Goal: Information Seeking & Learning: Compare options

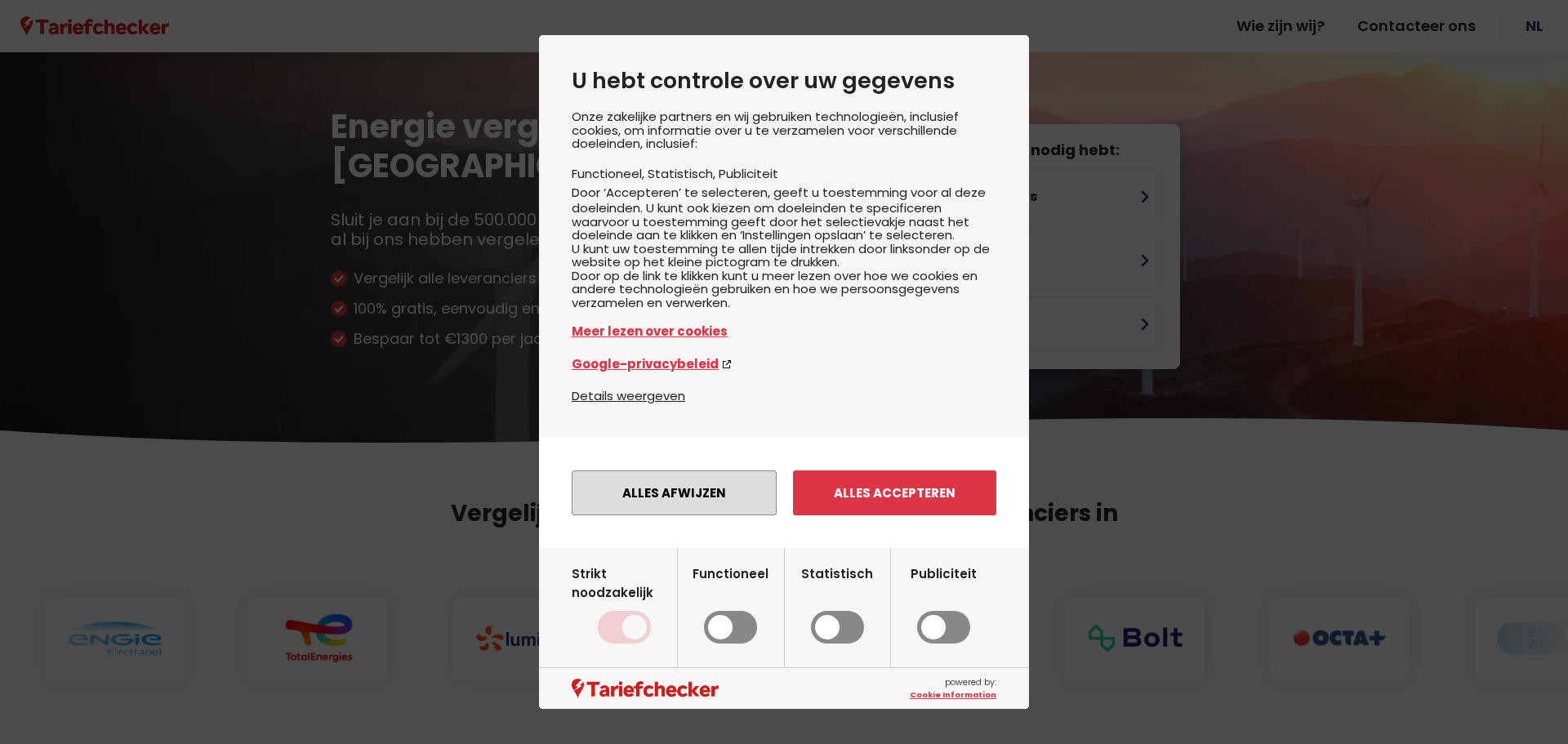
click at [662, 515] on button "Alles afwijzen" at bounding box center [674, 493] width 205 height 45
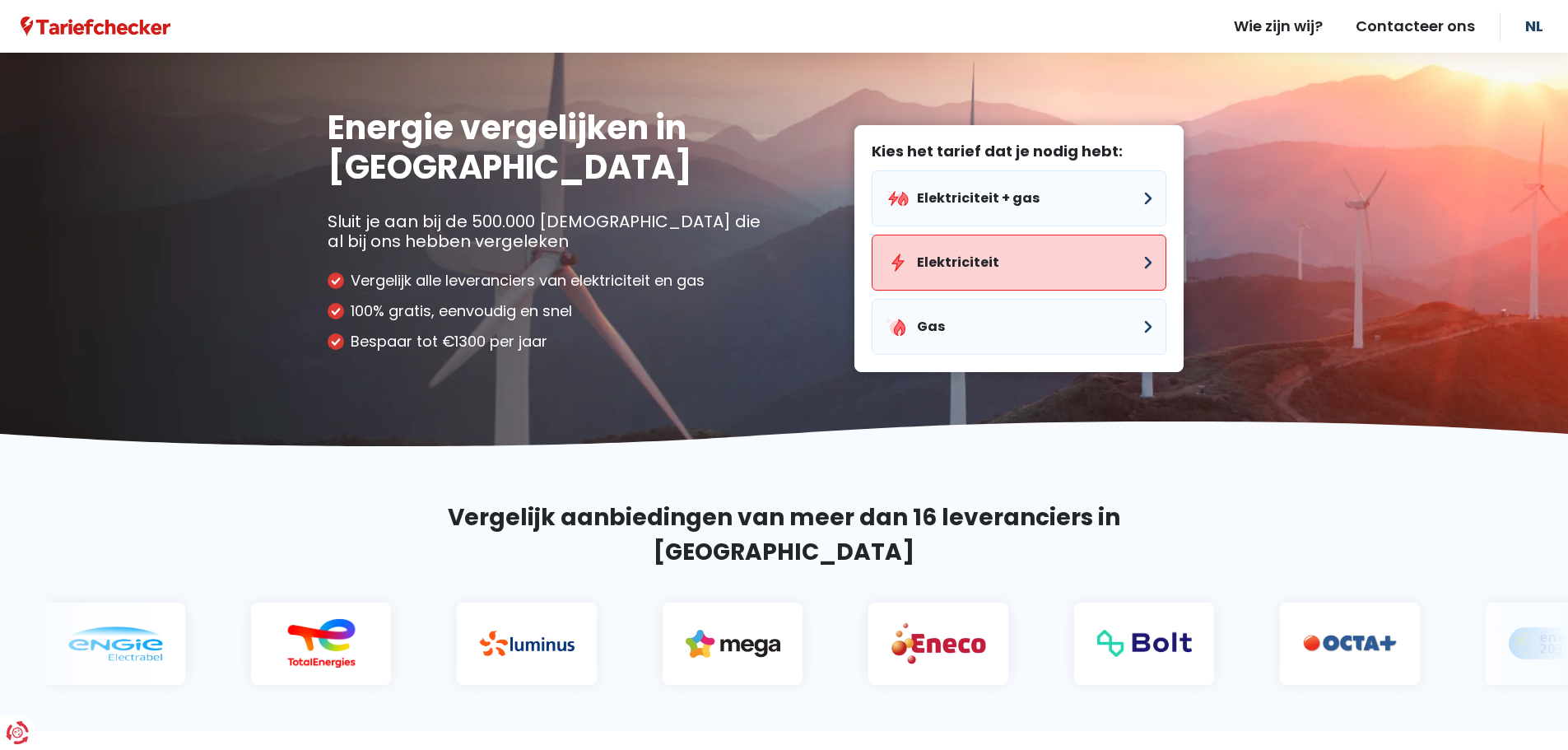
click at [1141, 259] on button "Elektriciteit" at bounding box center [1019, 262] width 295 height 56
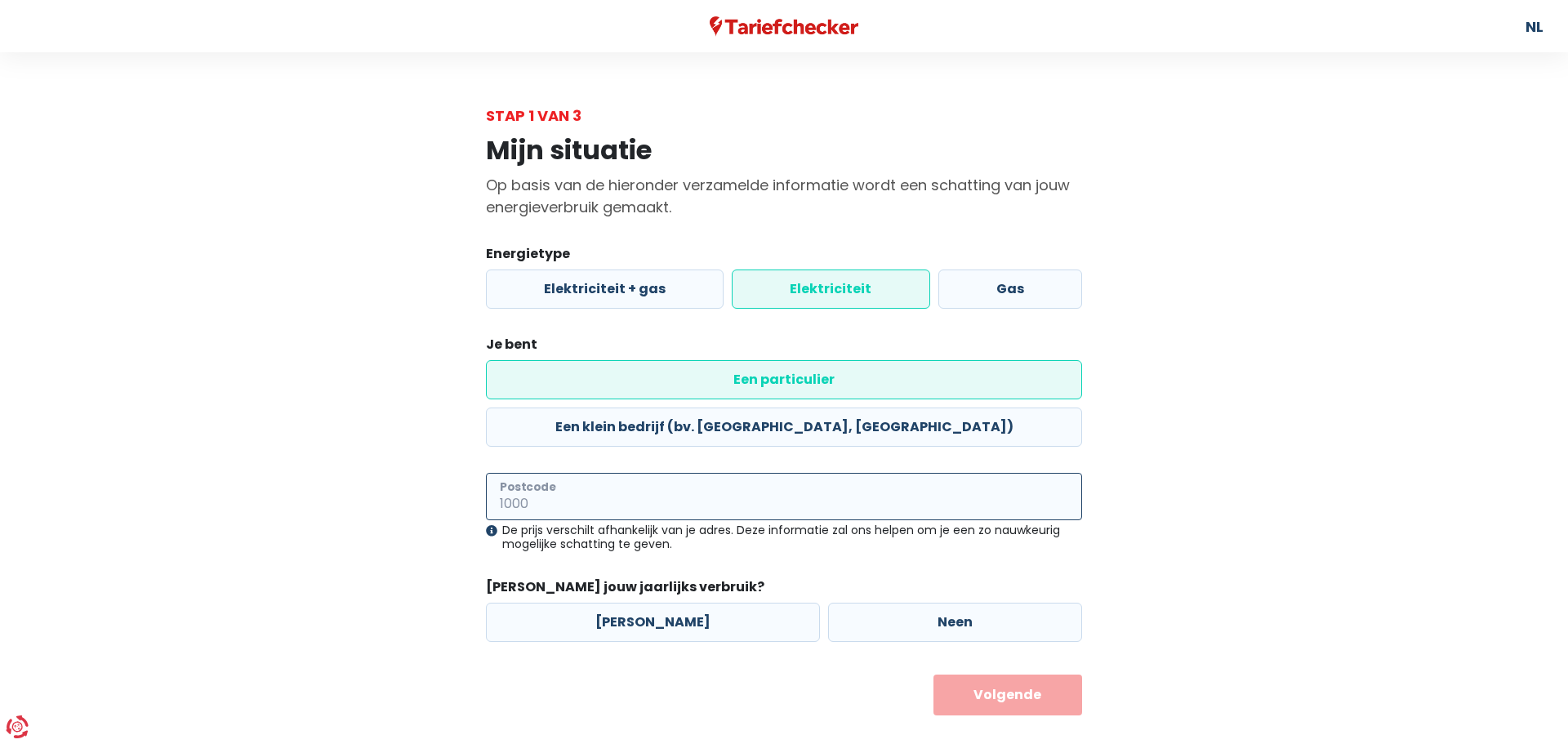
click at [595, 473] on input "Postcode" at bounding box center [784, 497] width 596 height 47
type input "8670"
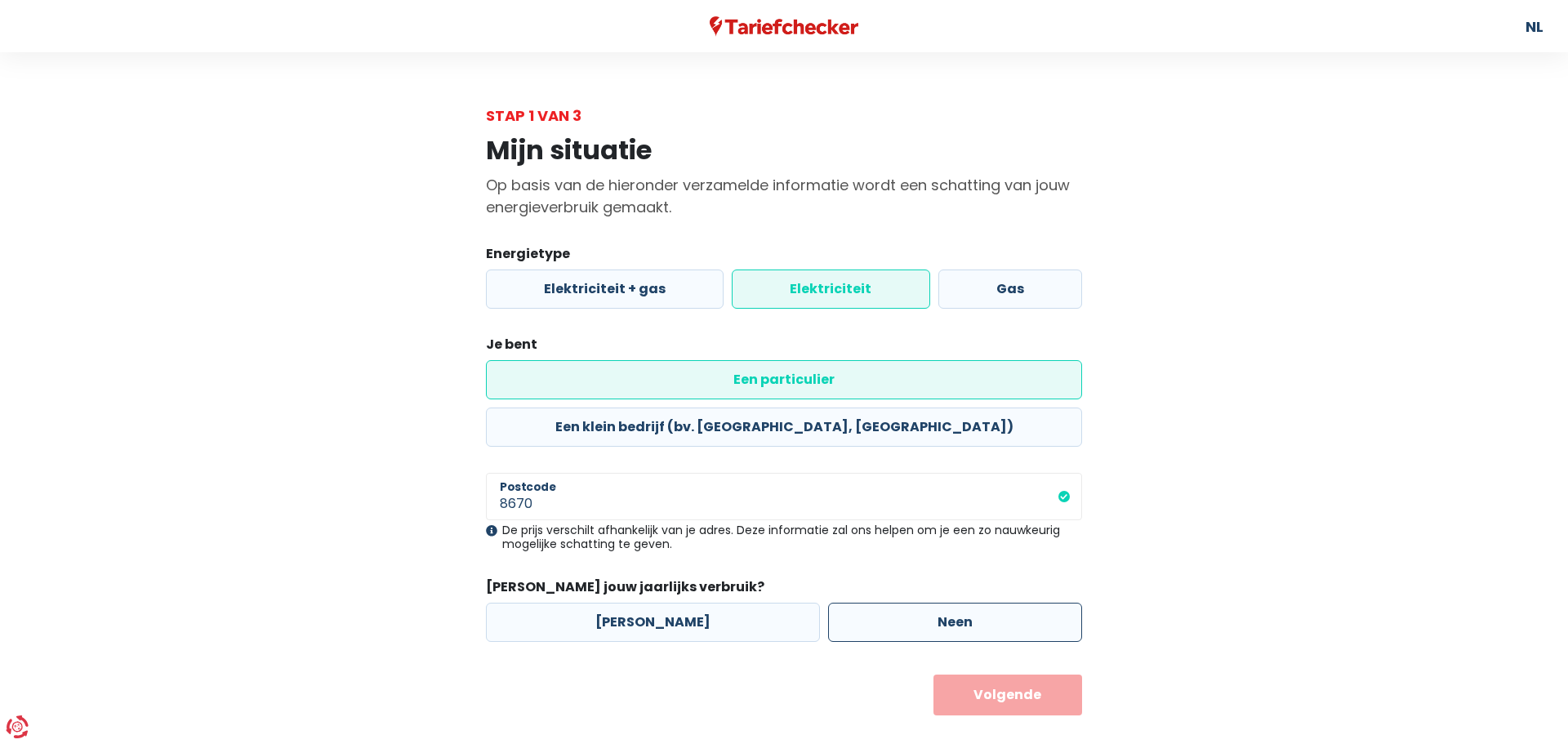
click at [891, 603] on label "Neen" at bounding box center [955, 623] width 254 height 39
click at [891, 603] on input "Neen" at bounding box center [955, 623] width 254 height 39
radio input "true"
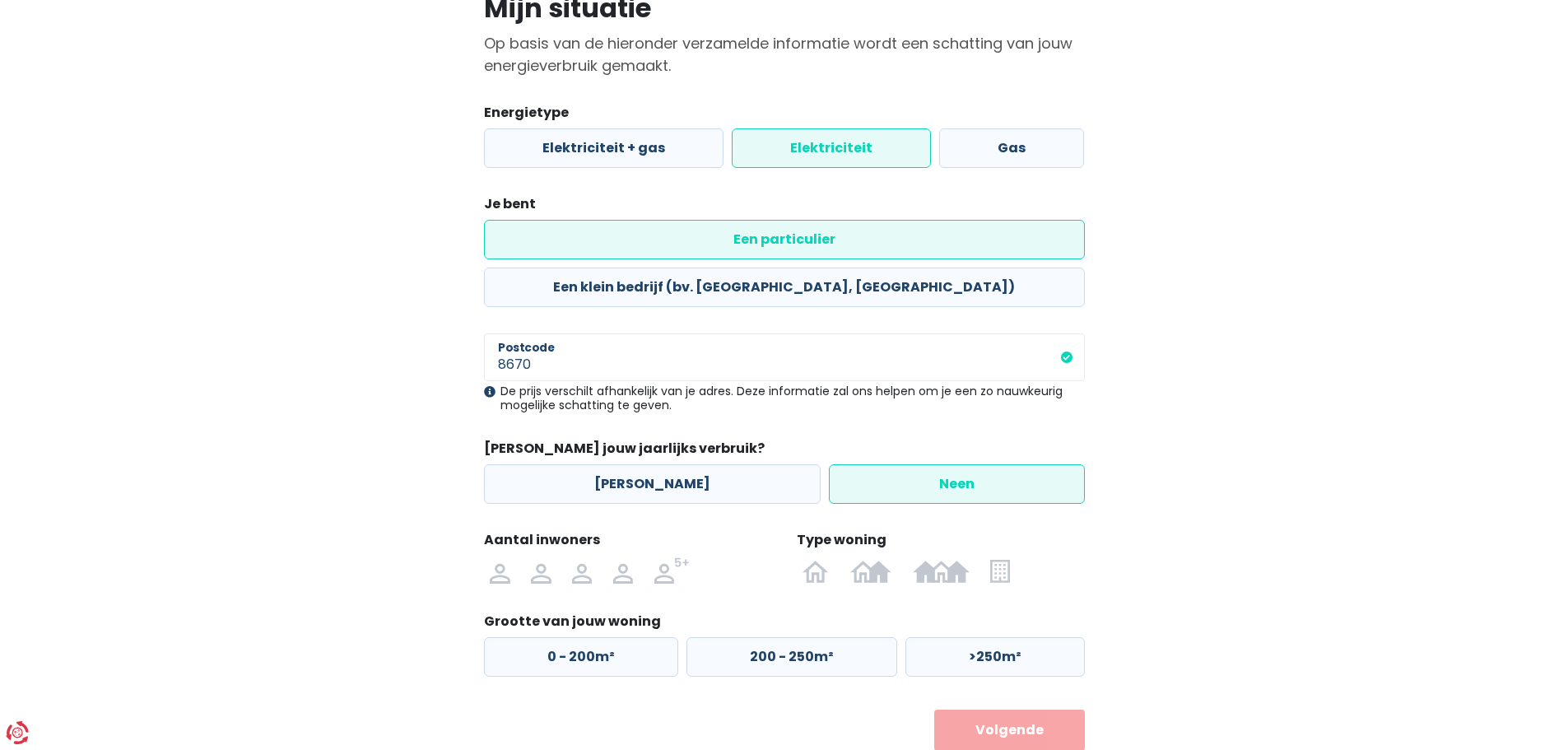
scroll to position [150, 0]
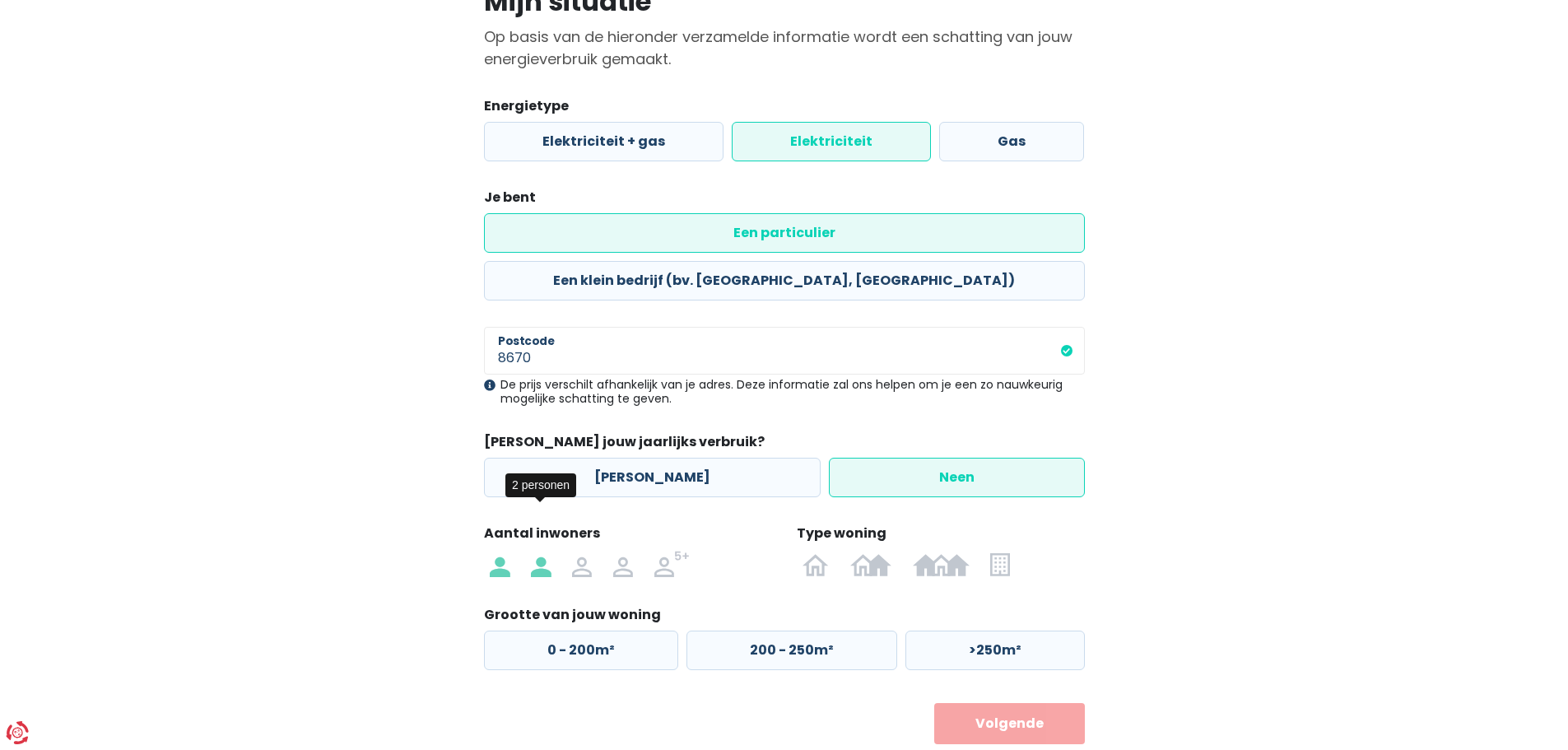
click at [536, 550] on img at bounding box center [540, 563] width 20 height 27
click at [536, 550] on input "radio" at bounding box center [540, 563] width 41 height 27
radio input "true"
click at [820, 550] on img at bounding box center [815, 563] width 27 height 27
click at [820, 550] on input "radio" at bounding box center [816, 563] width 48 height 27
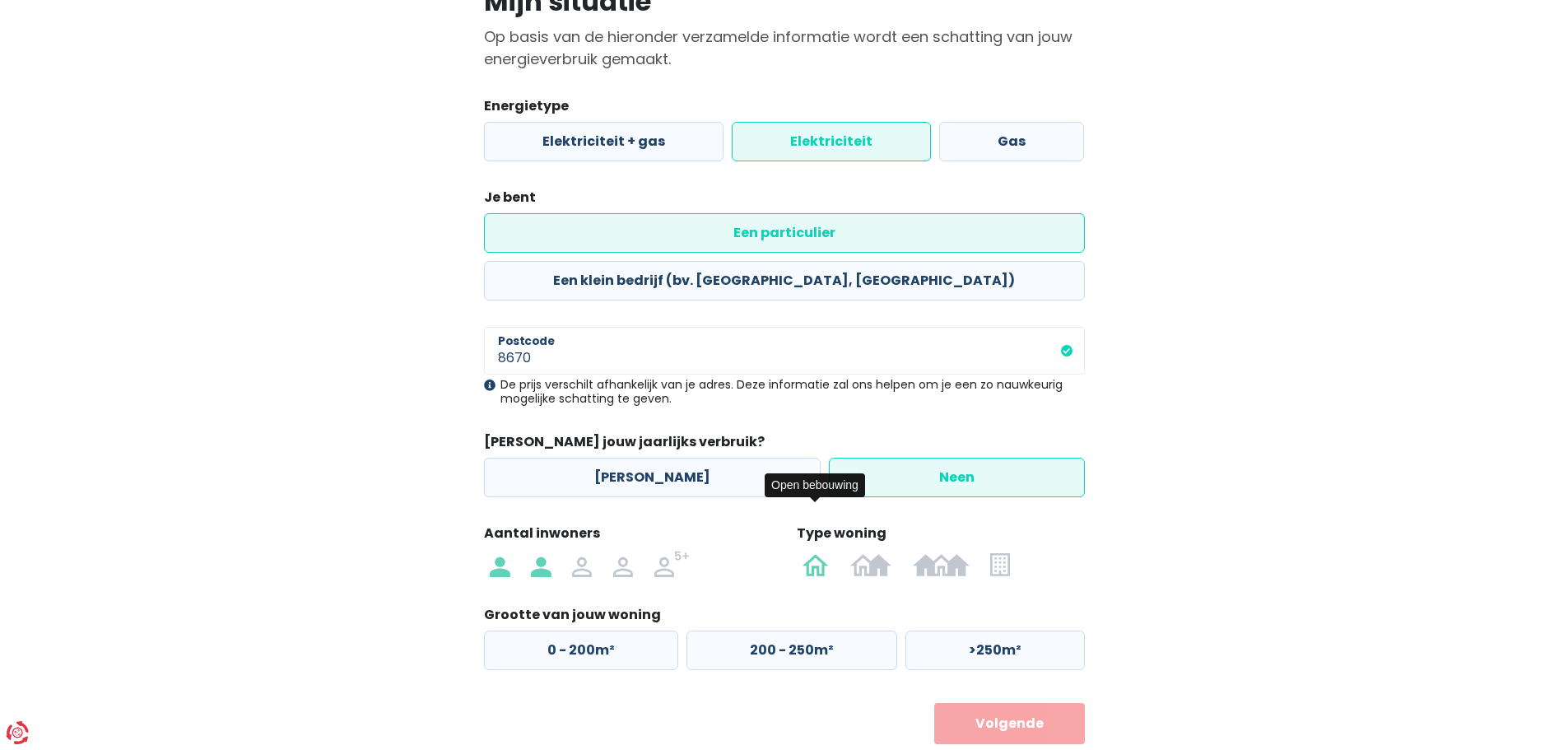
radio input "true"
click at [749, 631] on label "200 - 250m²" at bounding box center [791, 651] width 211 height 40
click at [749, 631] on input "200 - 250m²" at bounding box center [791, 651] width 211 height 40
radio input "true"
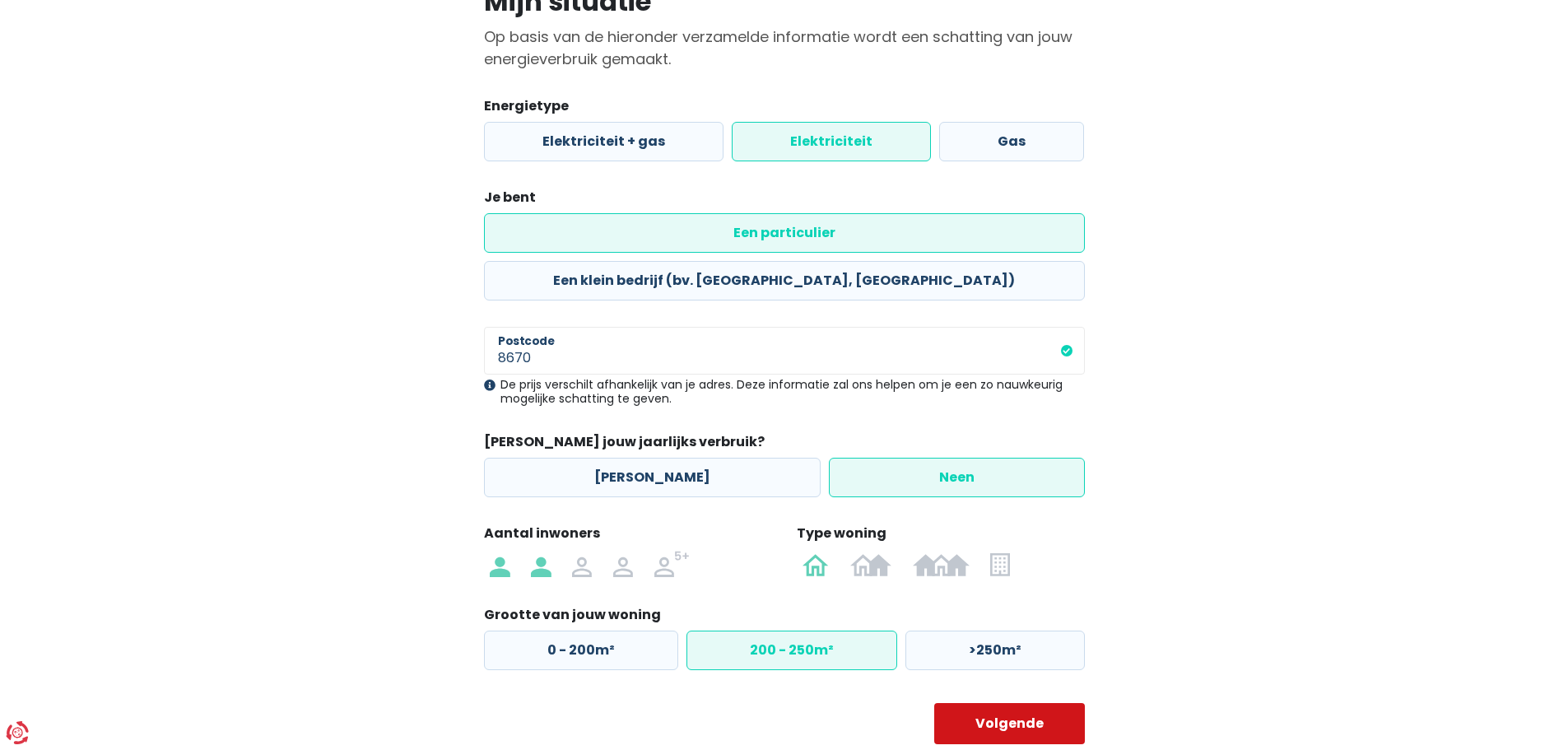
click at [1038, 703] on button "Volgende" at bounding box center [1010, 723] width 151 height 41
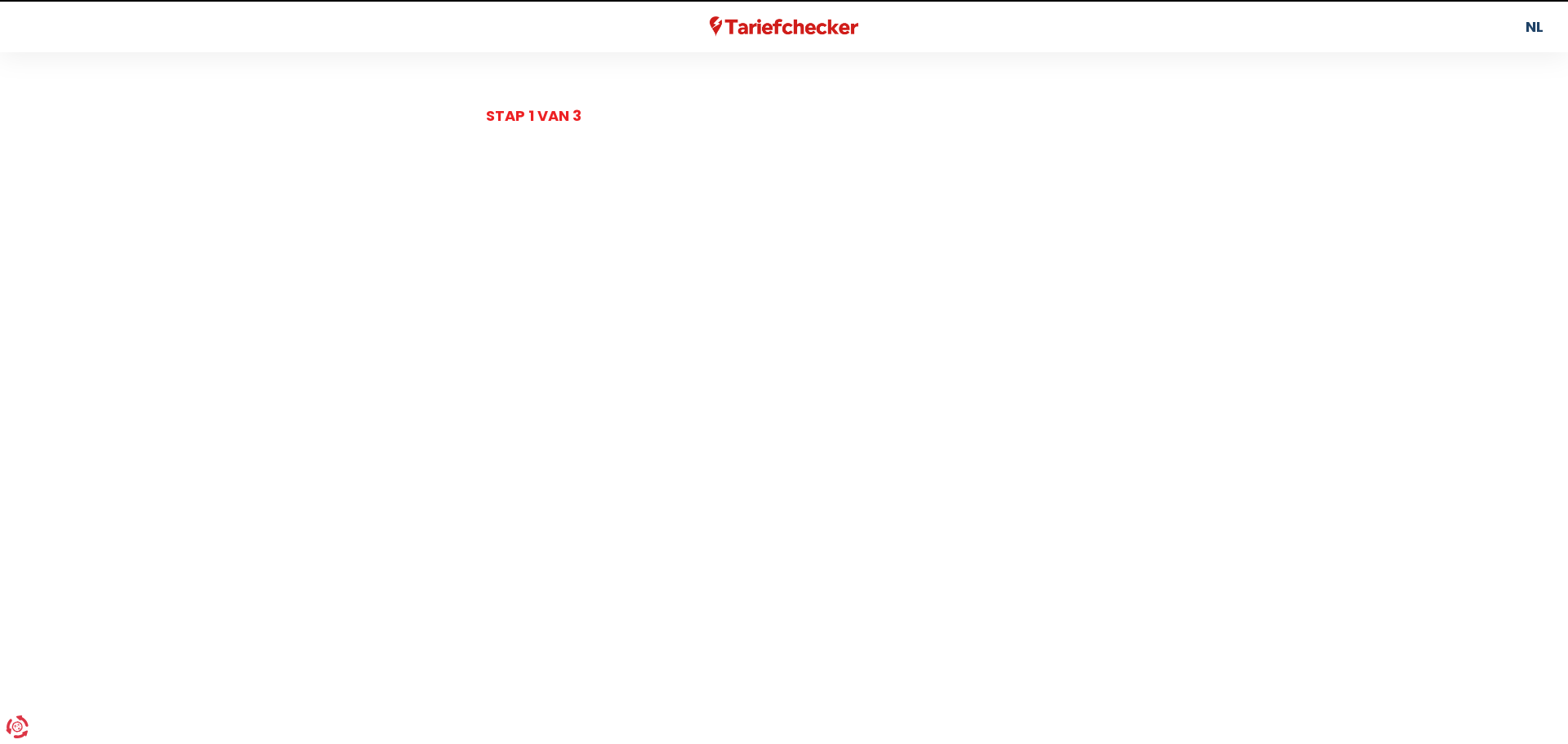
select select
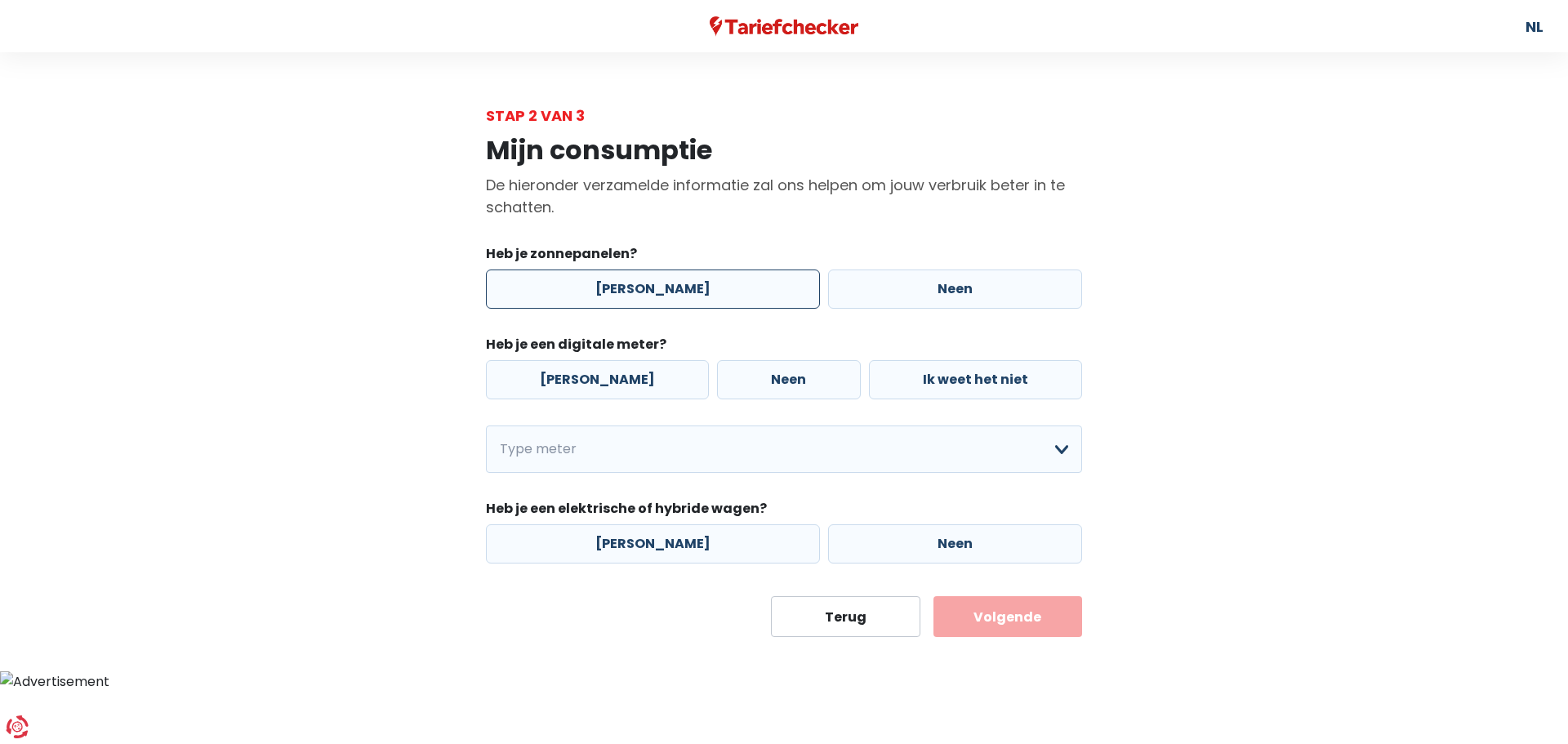
click at [641, 294] on label "[PERSON_NAME]" at bounding box center [652, 289] width 334 height 39
click at [641, 294] on input "[PERSON_NAME]" at bounding box center [652, 289] width 334 height 39
radio input "true"
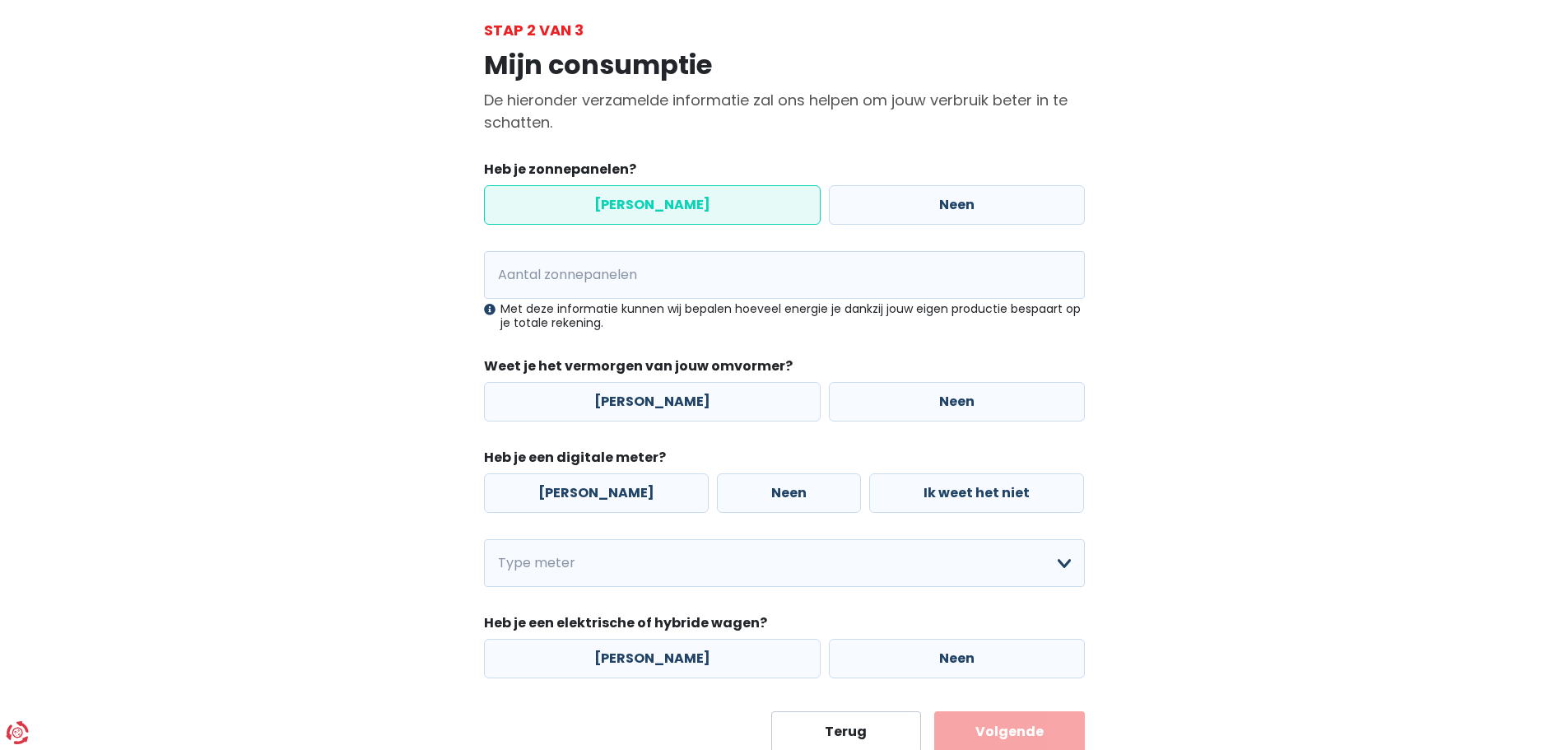
scroll to position [142, 0]
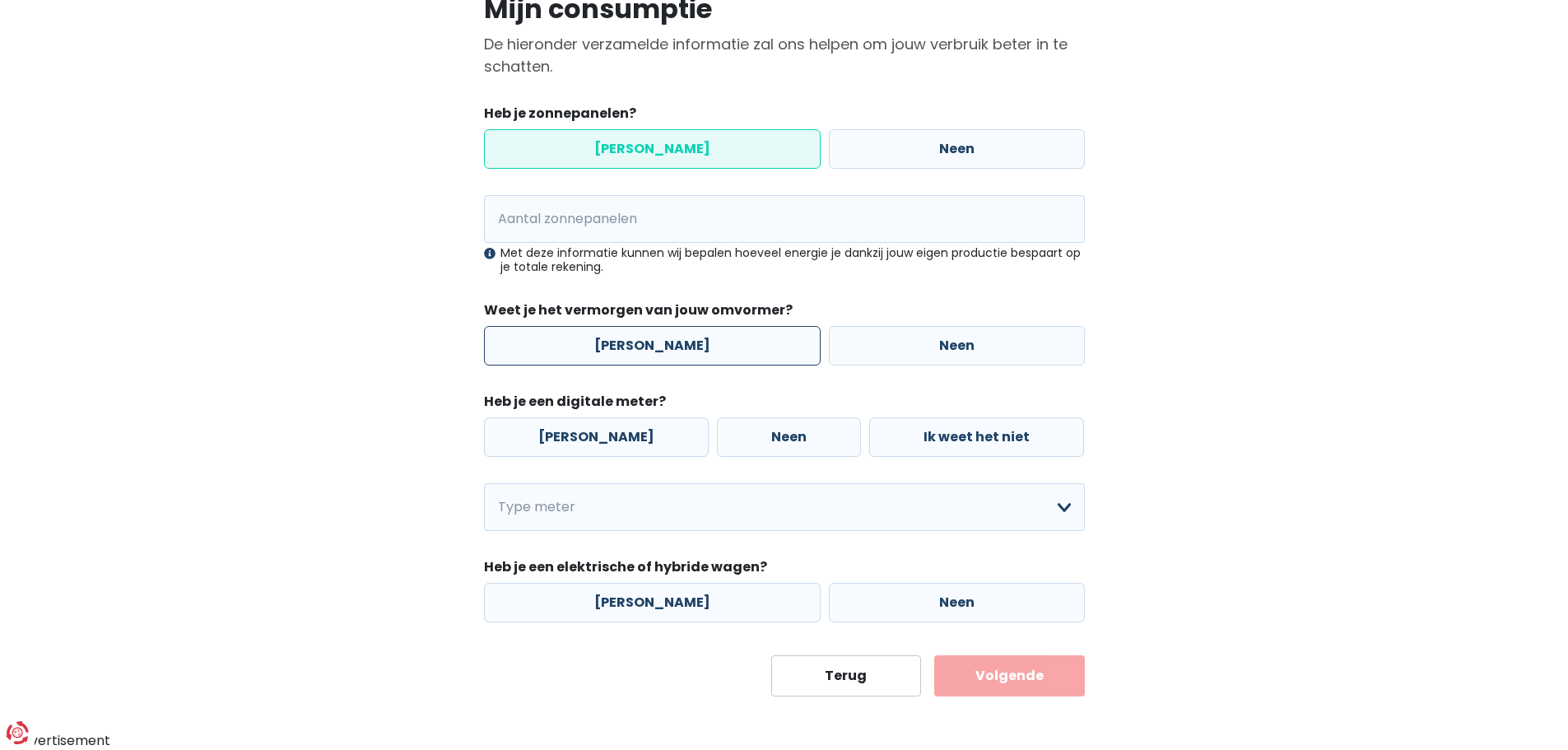
click at [635, 345] on label "[PERSON_NAME]" at bounding box center [651, 346] width 337 height 40
click at [635, 345] on input "[PERSON_NAME]" at bounding box center [651, 346] width 337 height 40
radio input "true"
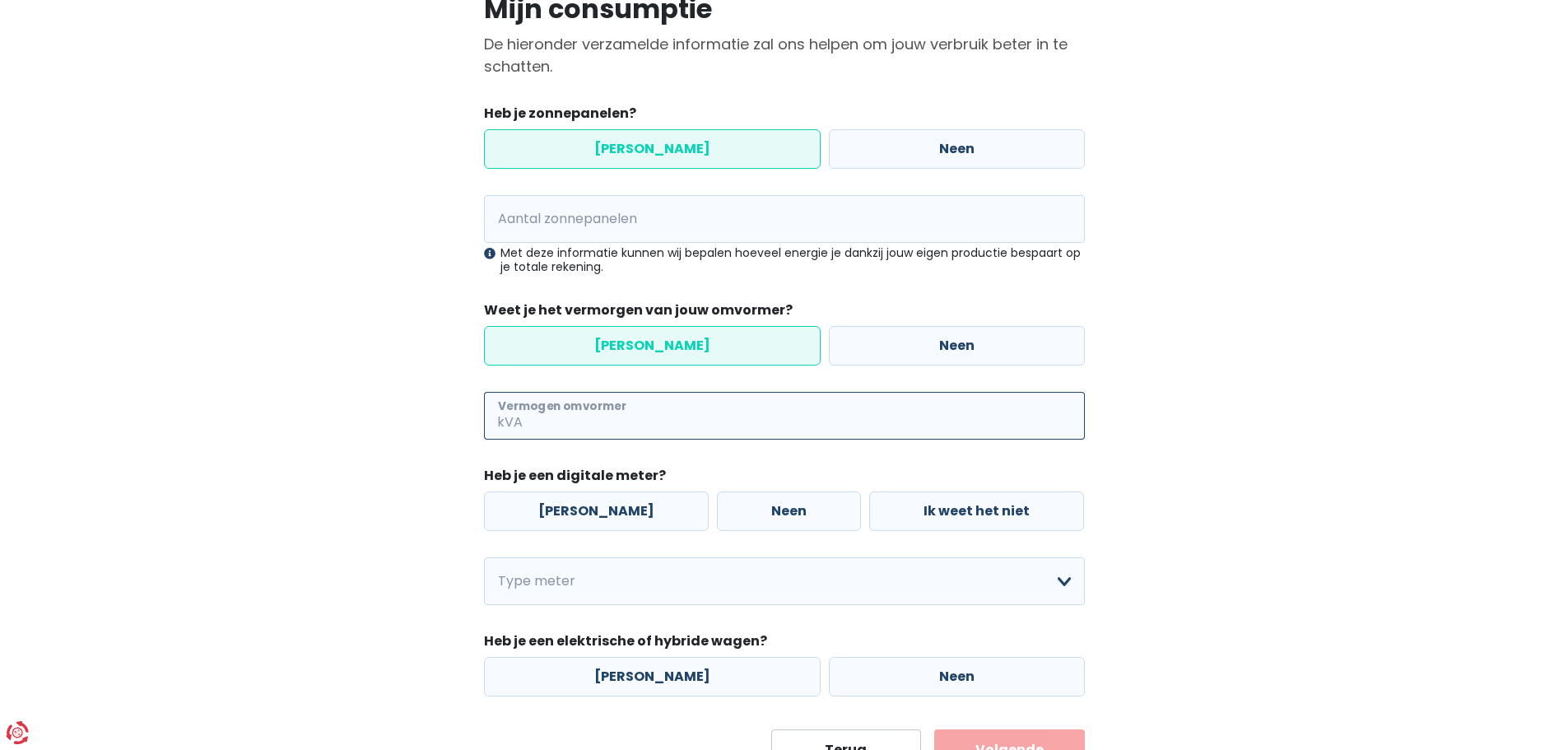
click at [614, 415] on input "Vermogen omvormer" at bounding box center [805, 415] width 559 height 48
type input "7"
click at [583, 520] on label "[PERSON_NAME]" at bounding box center [596, 512] width 224 height 40
click at [583, 520] on input "[PERSON_NAME]" at bounding box center [596, 512] width 224 height 40
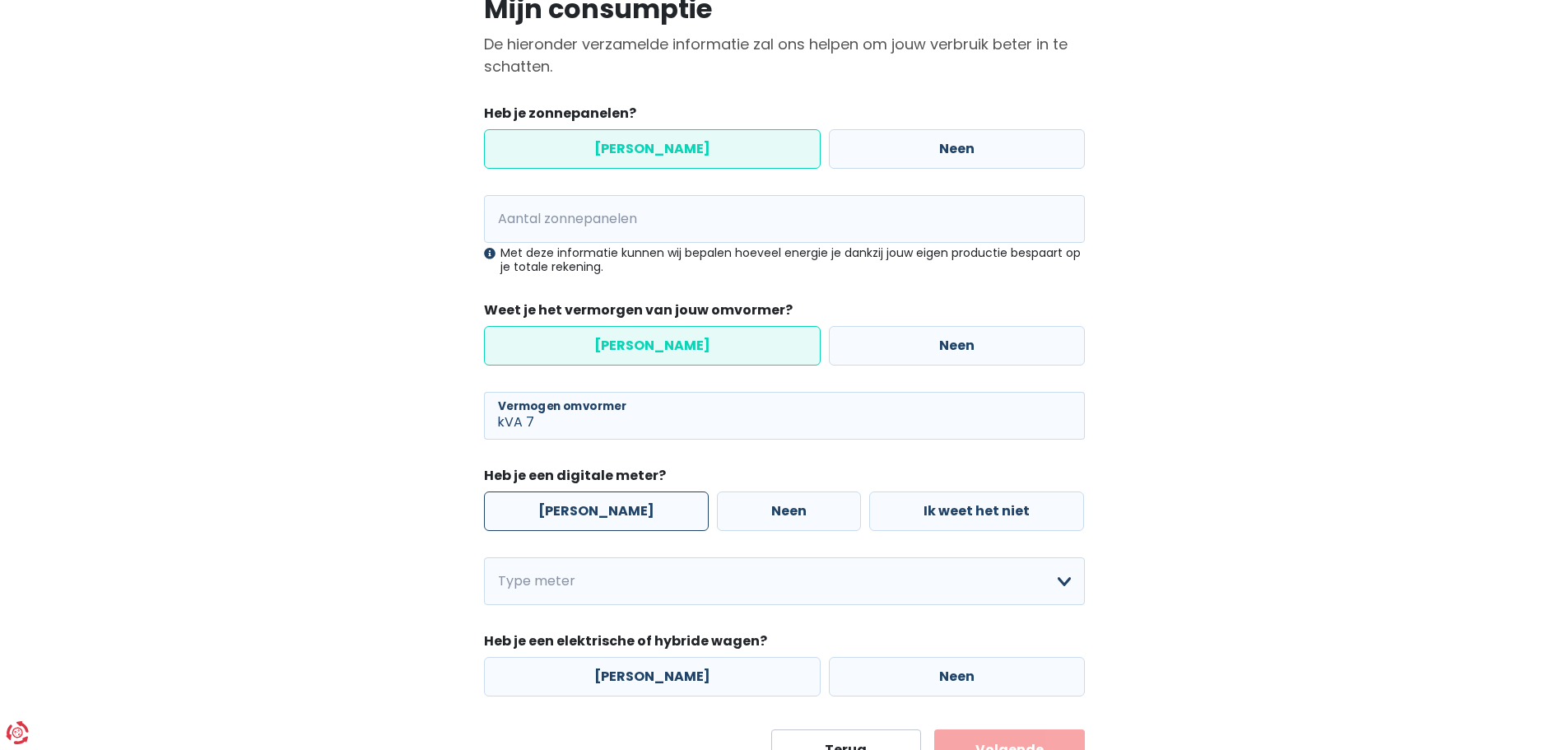
radio input "true"
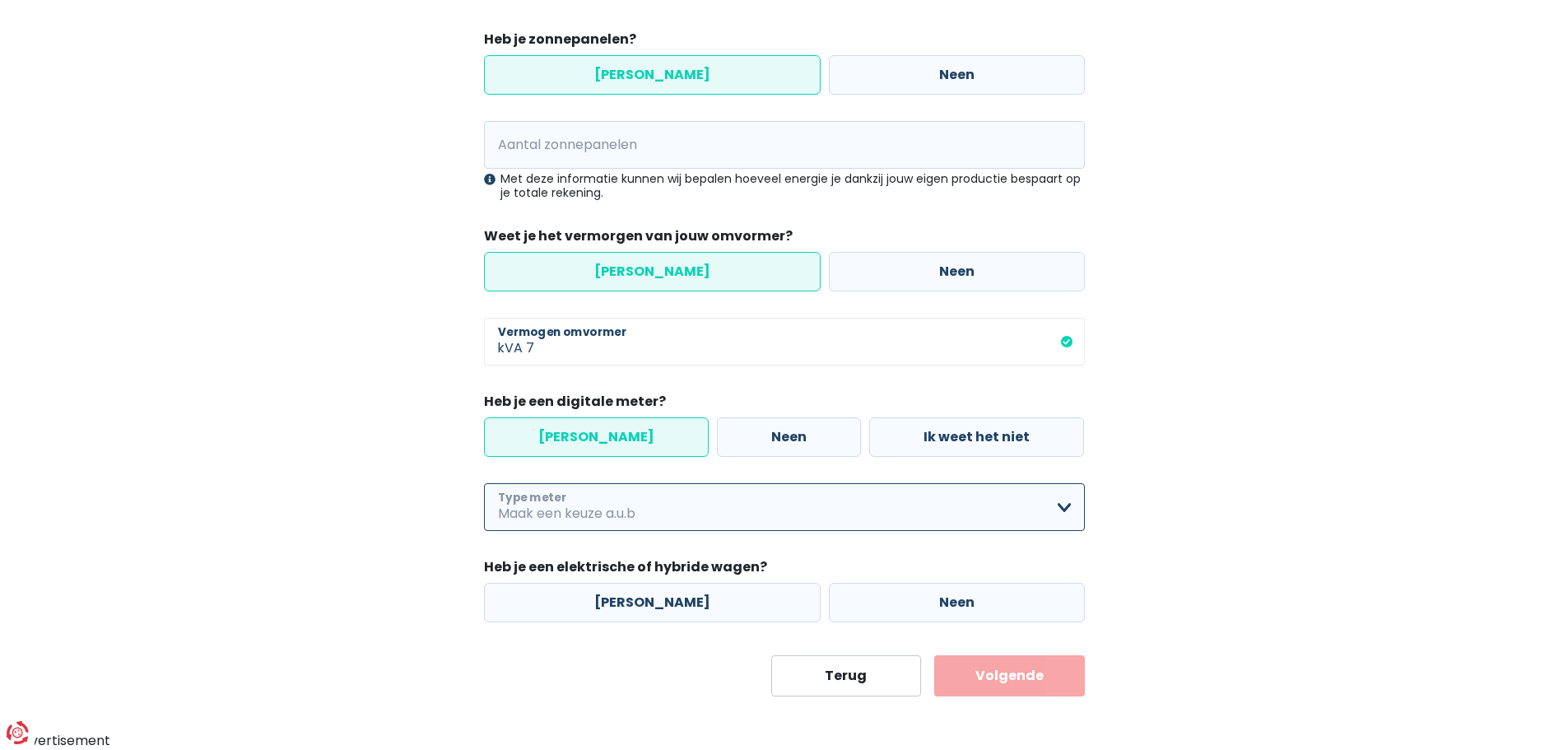
click at [1064, 509] on select "Enkelvoudig Tweevoudig Enkelvoudig + uitsluitend nachttarief Tweevoudig + uitsl…" at bounding box center [784, 507] width 601 height 48
click at [484, 483] on select "Enkelvoudig Tweevoudig Enkelvoudig + uitsluitend nachttarief Tweevoudig + uitsl…" at bounding box center [784, 507] width 601 height 48
select select "day_single_rate"
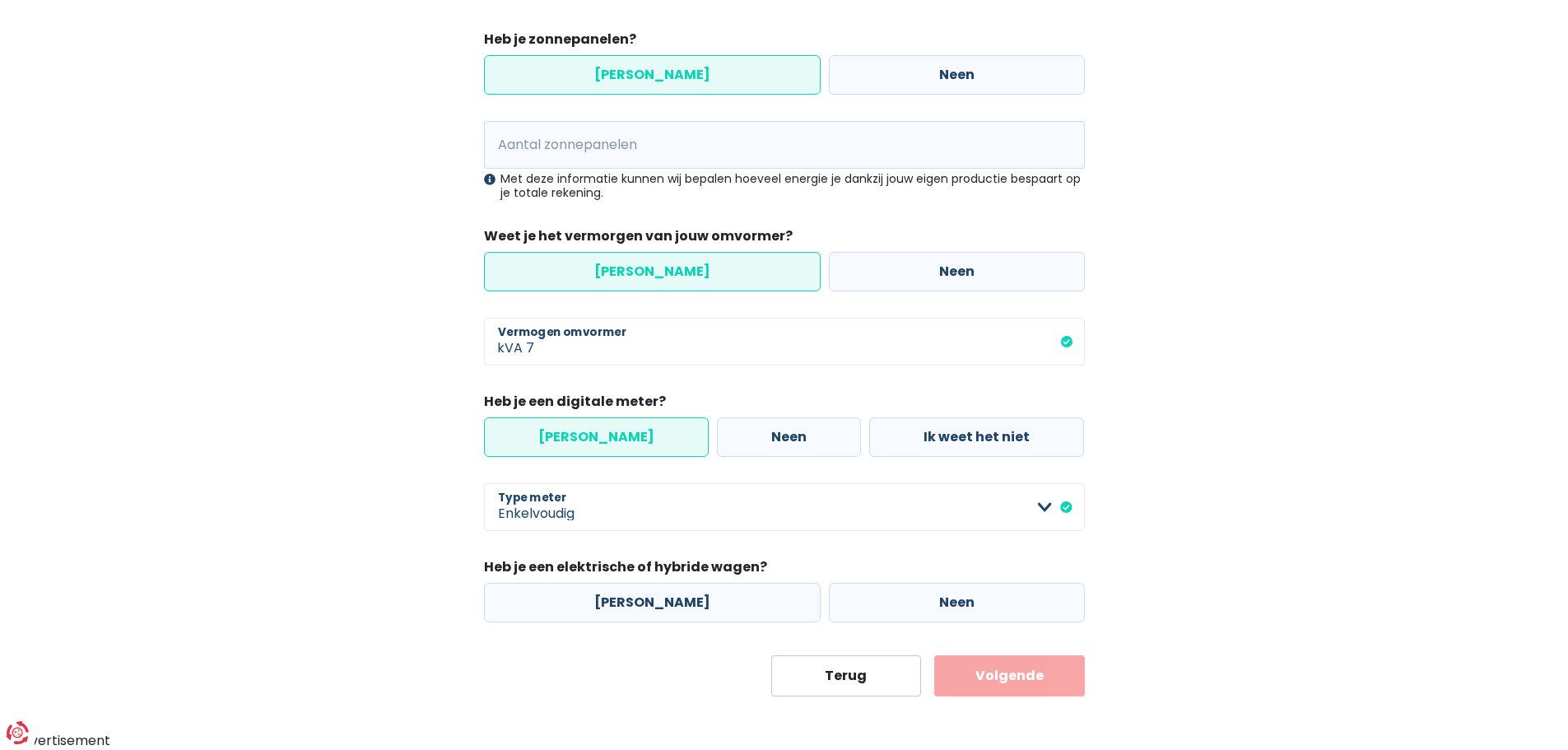
click at [1024, 680] on button "Volgende" at bounding box center [1010, 675] width 151 height 41
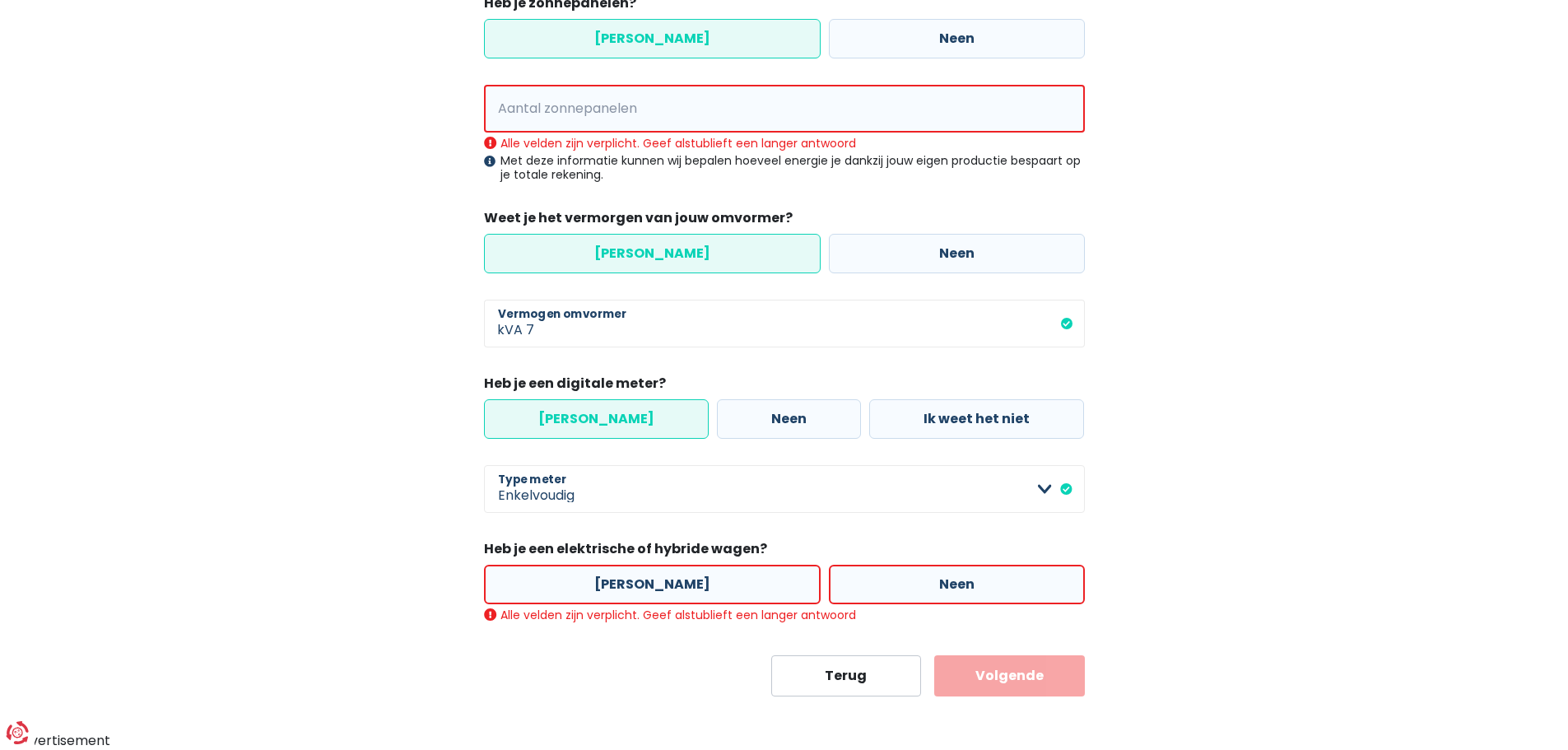
click at [948, 584] on label "Neen" at bounding box center [956, 584] width 256 height 40
click at [948, 584] on input "Neen" at bounding box center [956, 584] width 256 height 40
radio input "true"
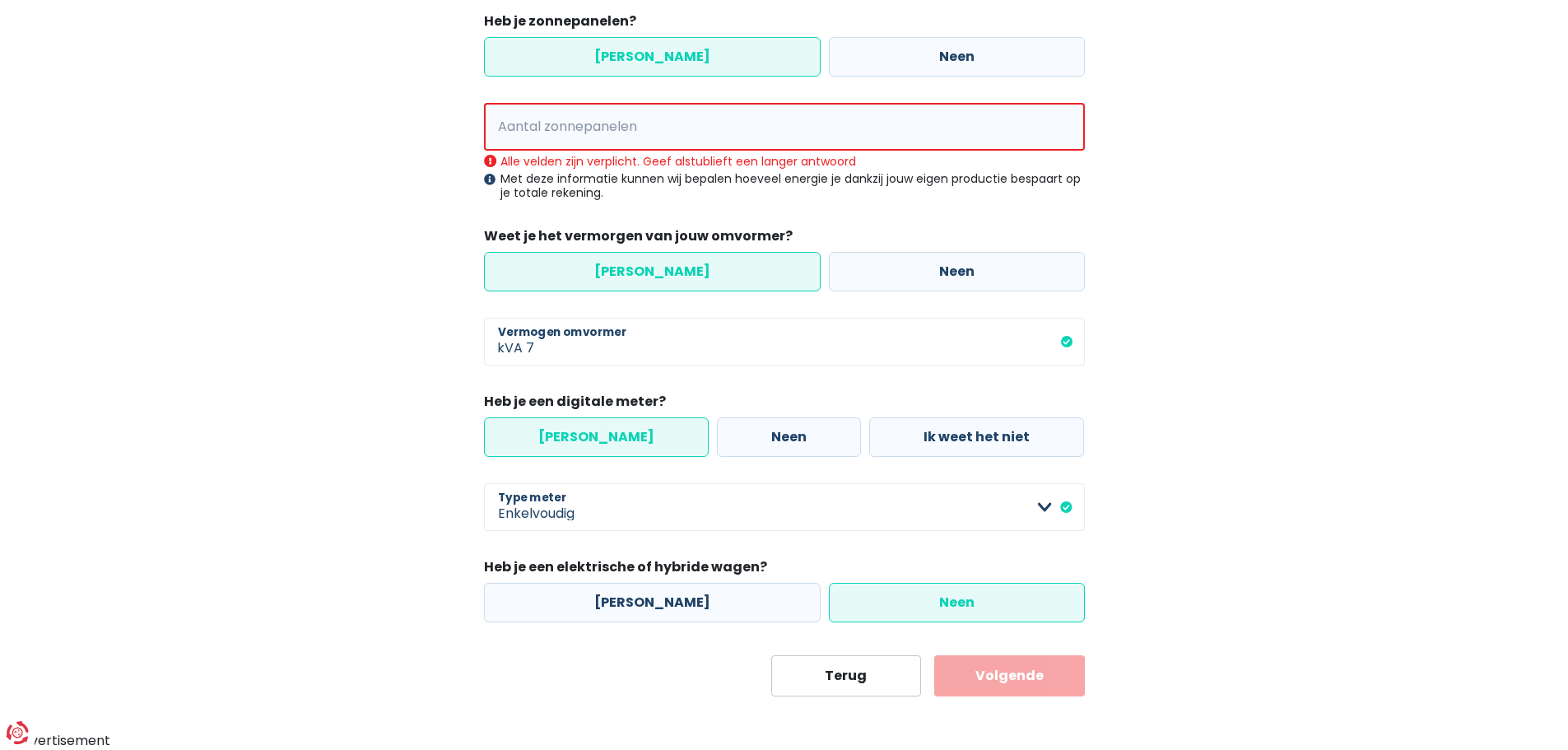
click at [1025, 680] on button "Volgende" at bounding box center [1010, 675] width 151 height 41
click at [1009, 677] on button "Volgende" at bounding box center [1010, 675] width 151 height 41
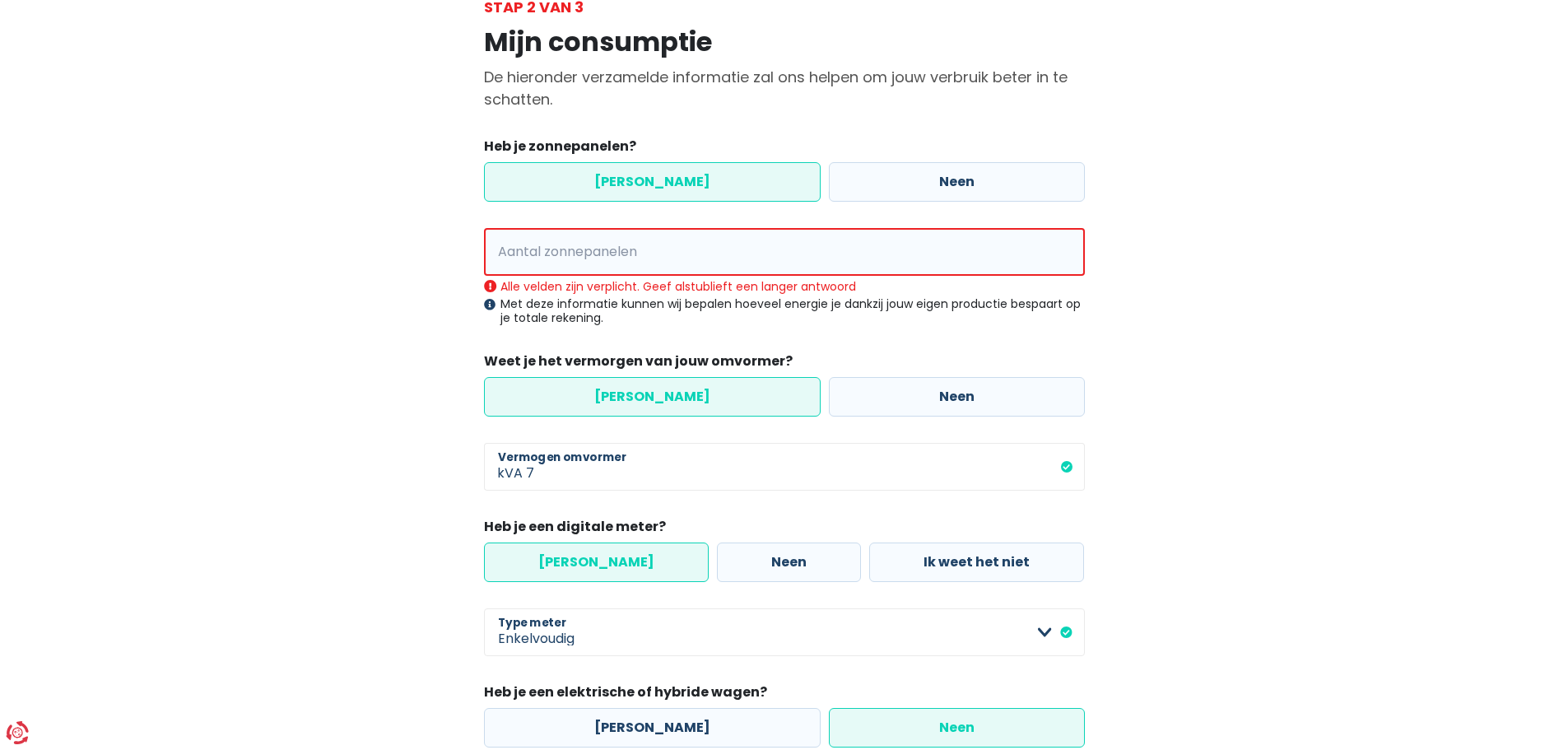
scroll to position [70, 0]
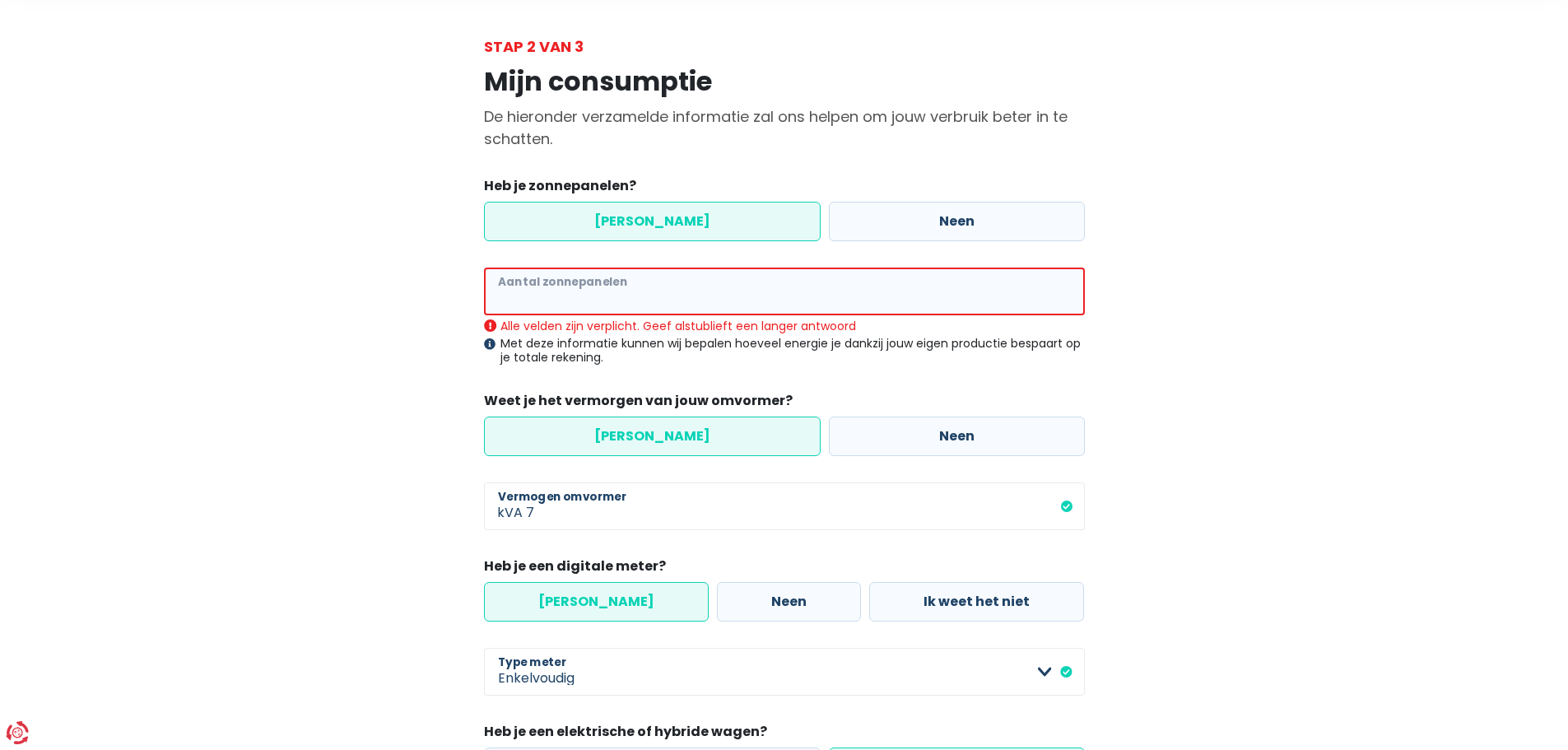
click at [641, 291] on input "Aantal zonnepanelen" at bounding box center [784, 291] width 601 height 48
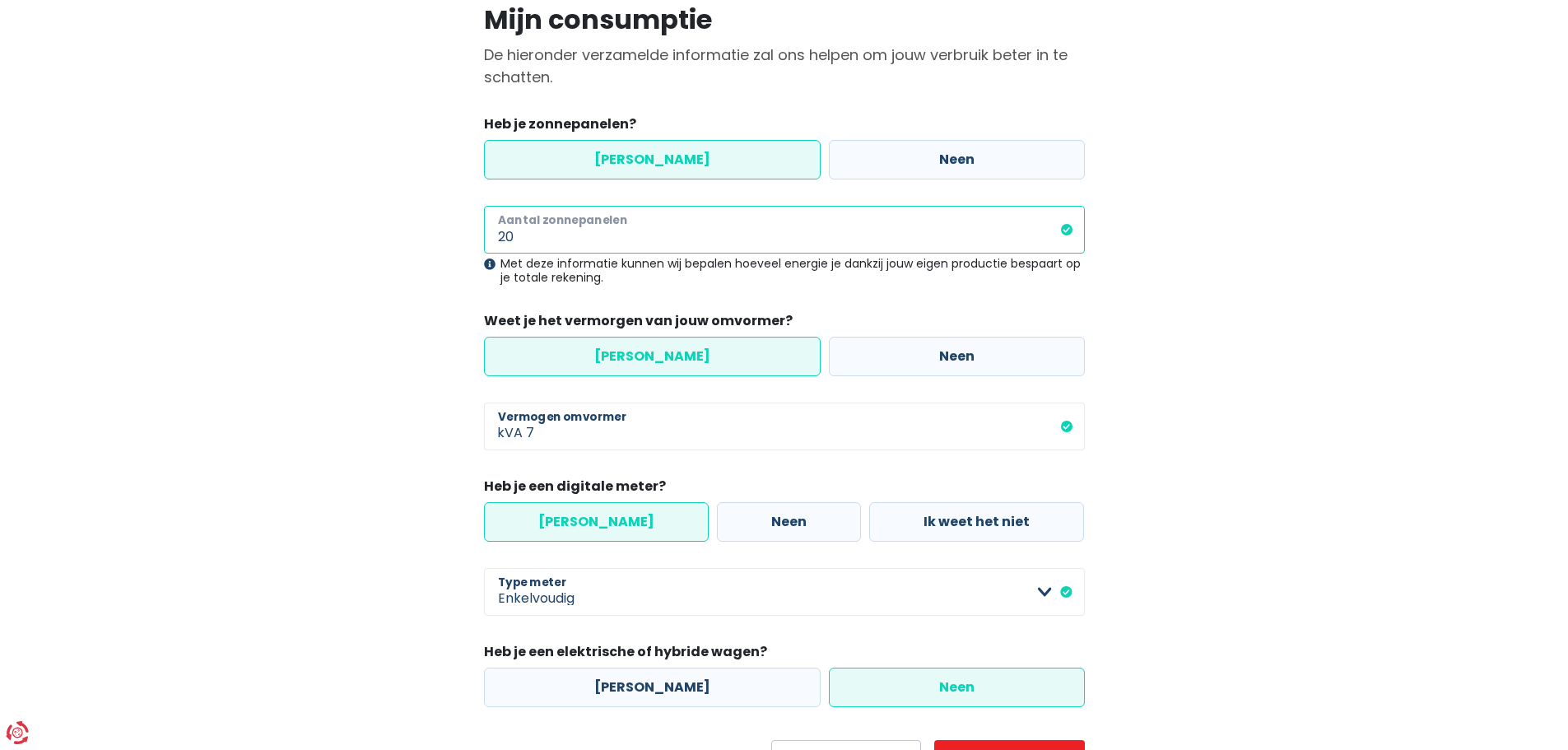
scroll to position [217, 0]
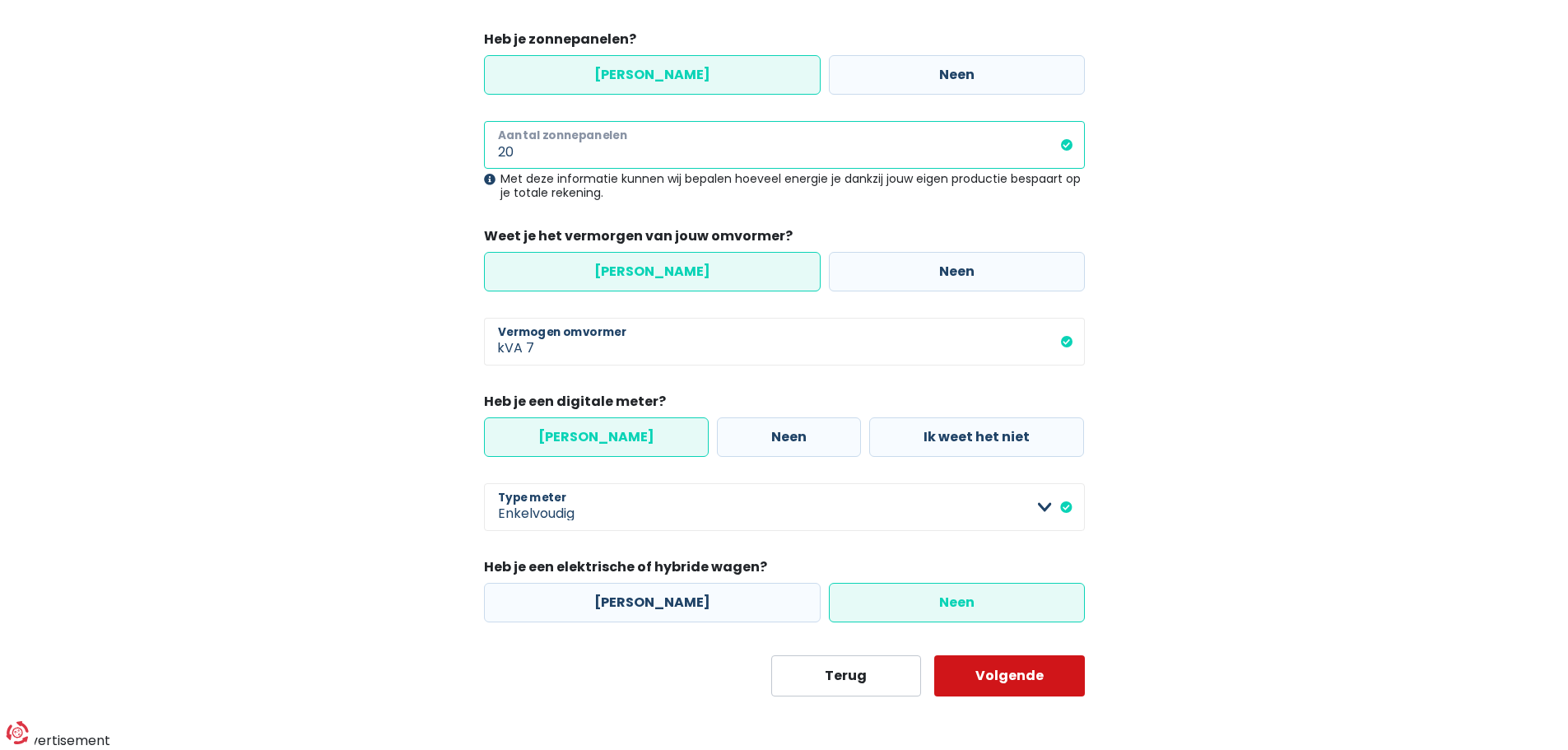
type input "20"
click at [1025, 691] on button "Volgende" at bounding box center [1010, 675] width 151 height 41
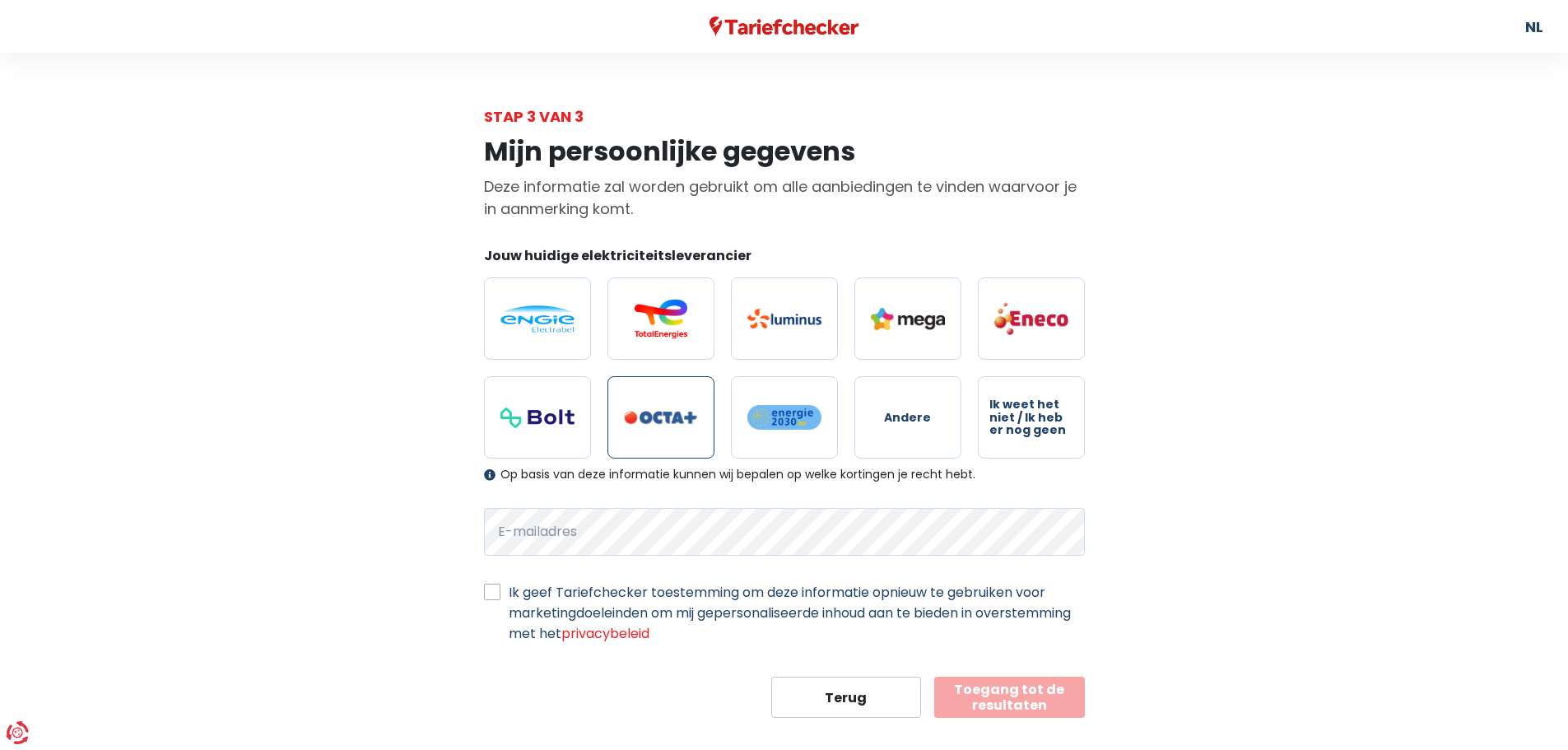
click at [670, 425] on label at bounding box center [661, 417] width 107 height 82
click at [670, 425] on input "radio" at bounding box center [661, 417] width 107 height 82
radio input "true"
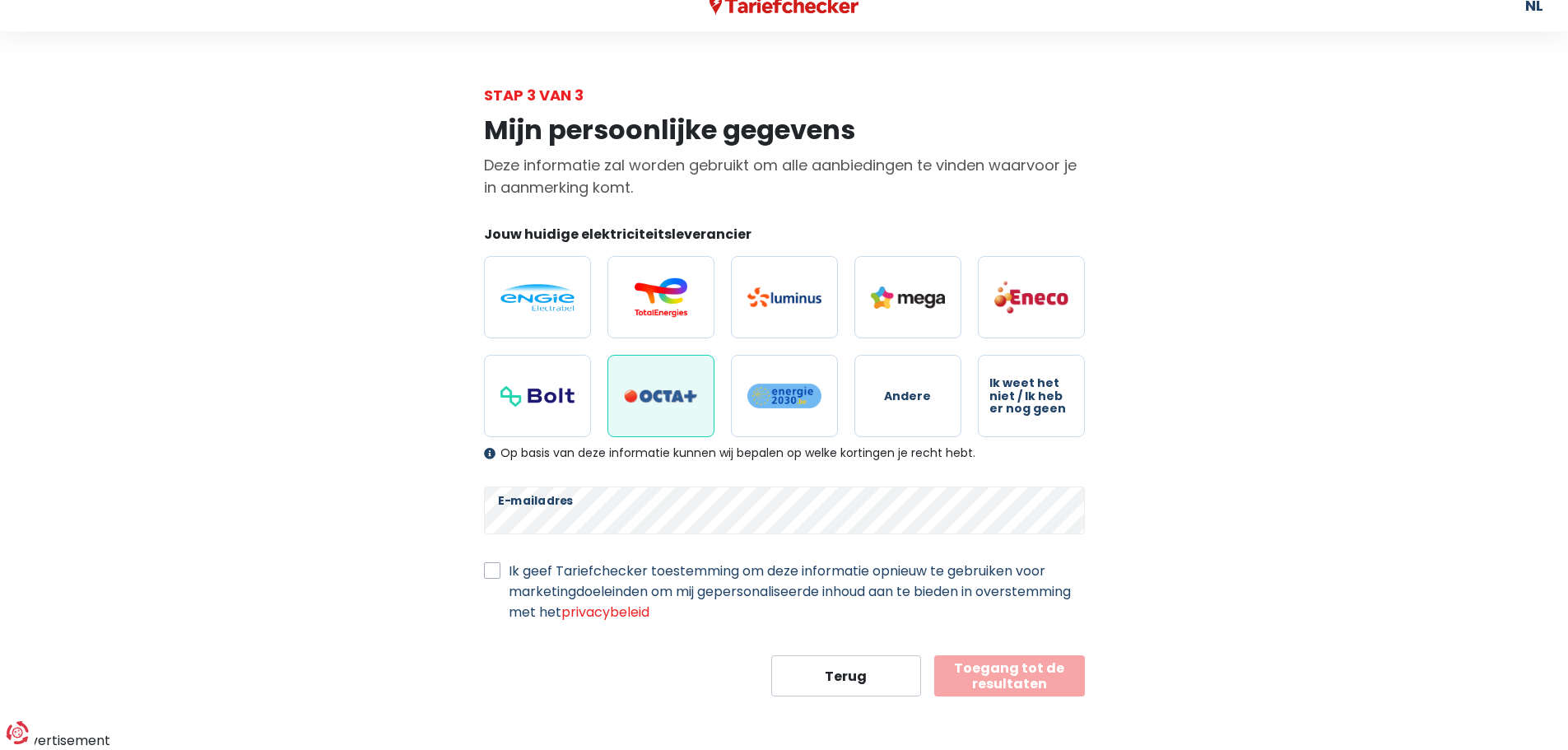
click at [508, 570] on label "Ik geef Tariefchecker toestemming om deze informatie opnieuw te gebruiken voor …" at bounding box center [796, 591] width 576 height 62
click at [484, 570] on input "Ik geef Tariefchecker toestemming om deze informatie opnieuw te gebruiken voor …" at bounding box center [492, 568] width 17 height 17
checkbox input "true"
click at [978, 683] on button "Toegang tot de resultaten" at bounding box center [1010, 675] width 151 height 41
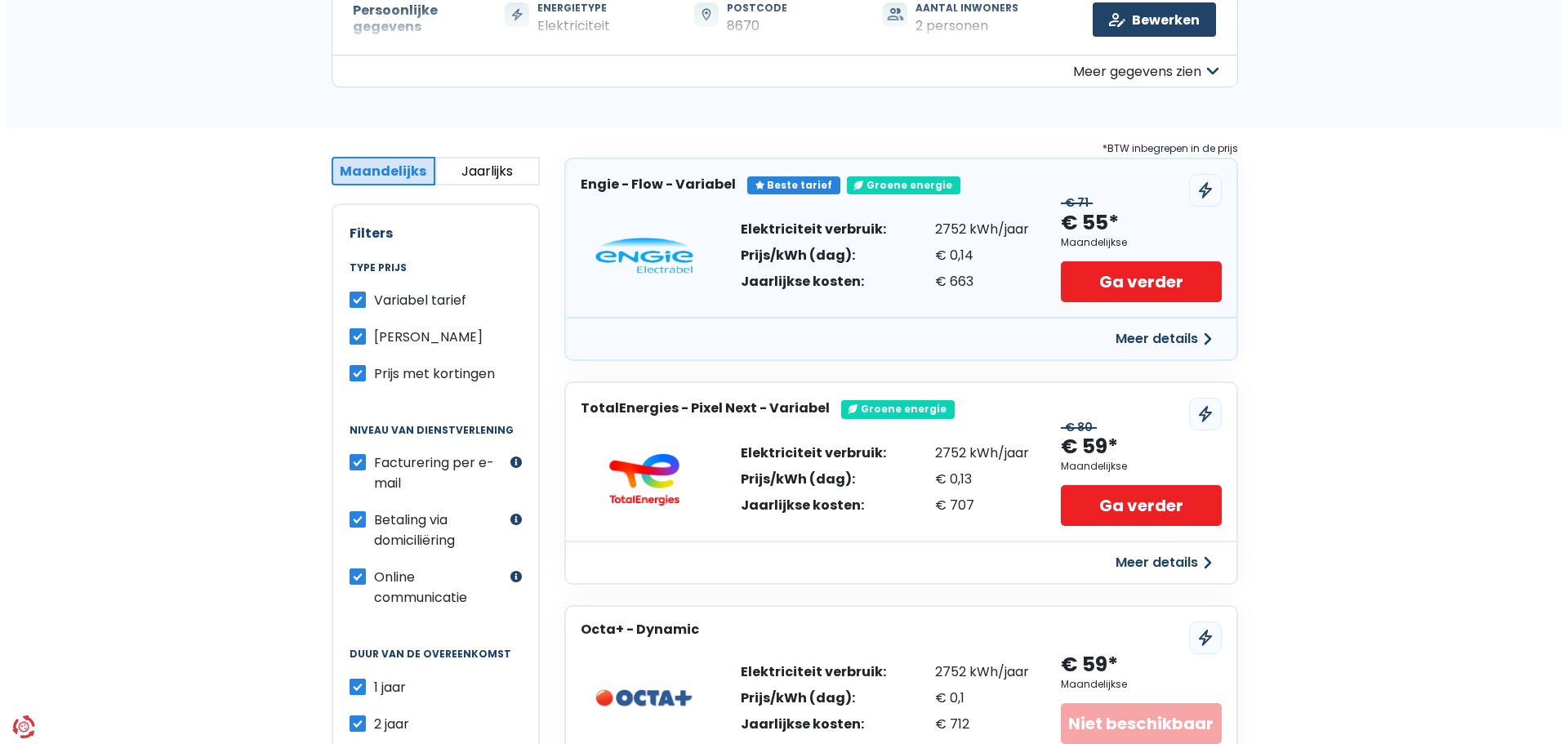
scroll to position [164, 0]
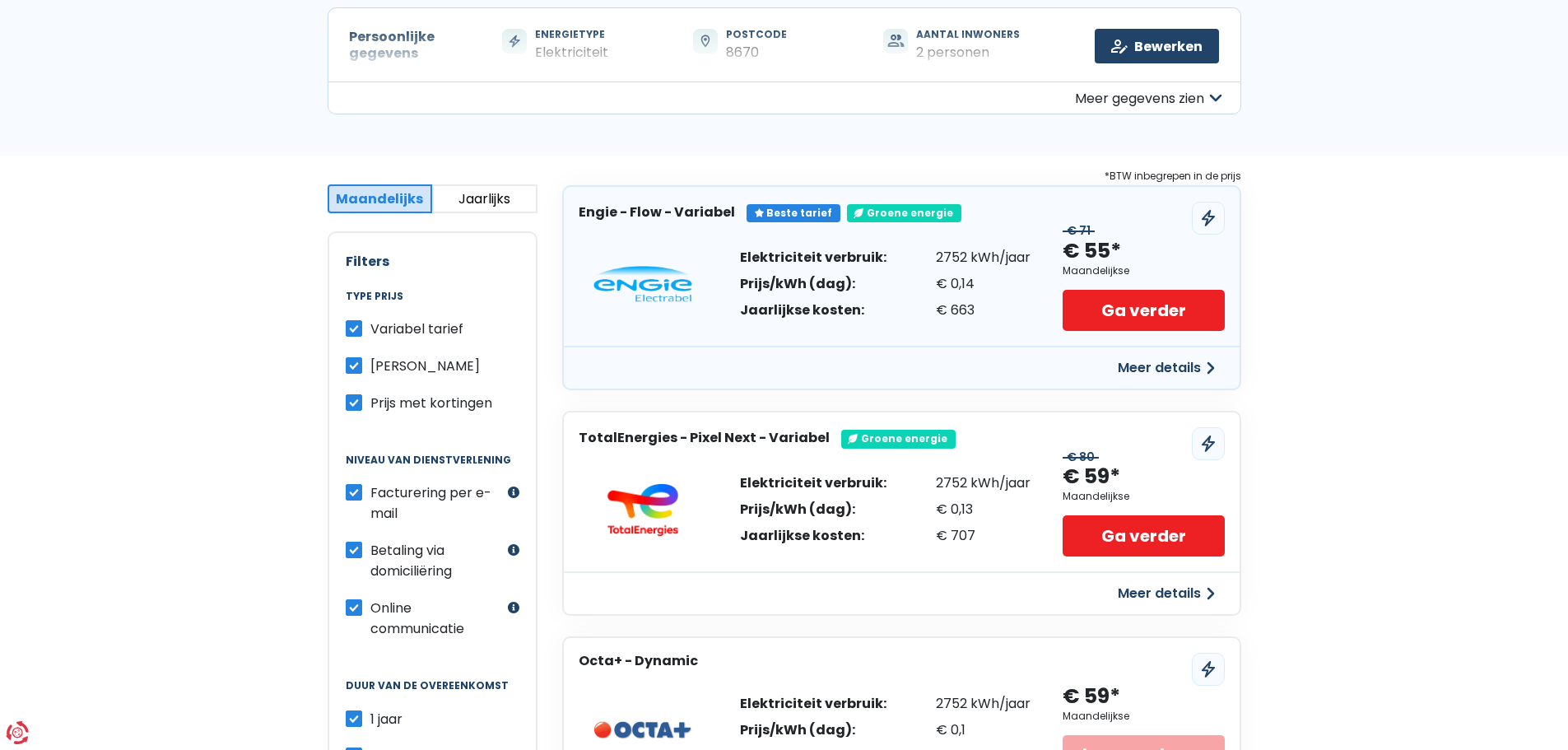
click at [1185, 368] on button "Meer details" at bounding box center [1166, 368] width 117 height 30
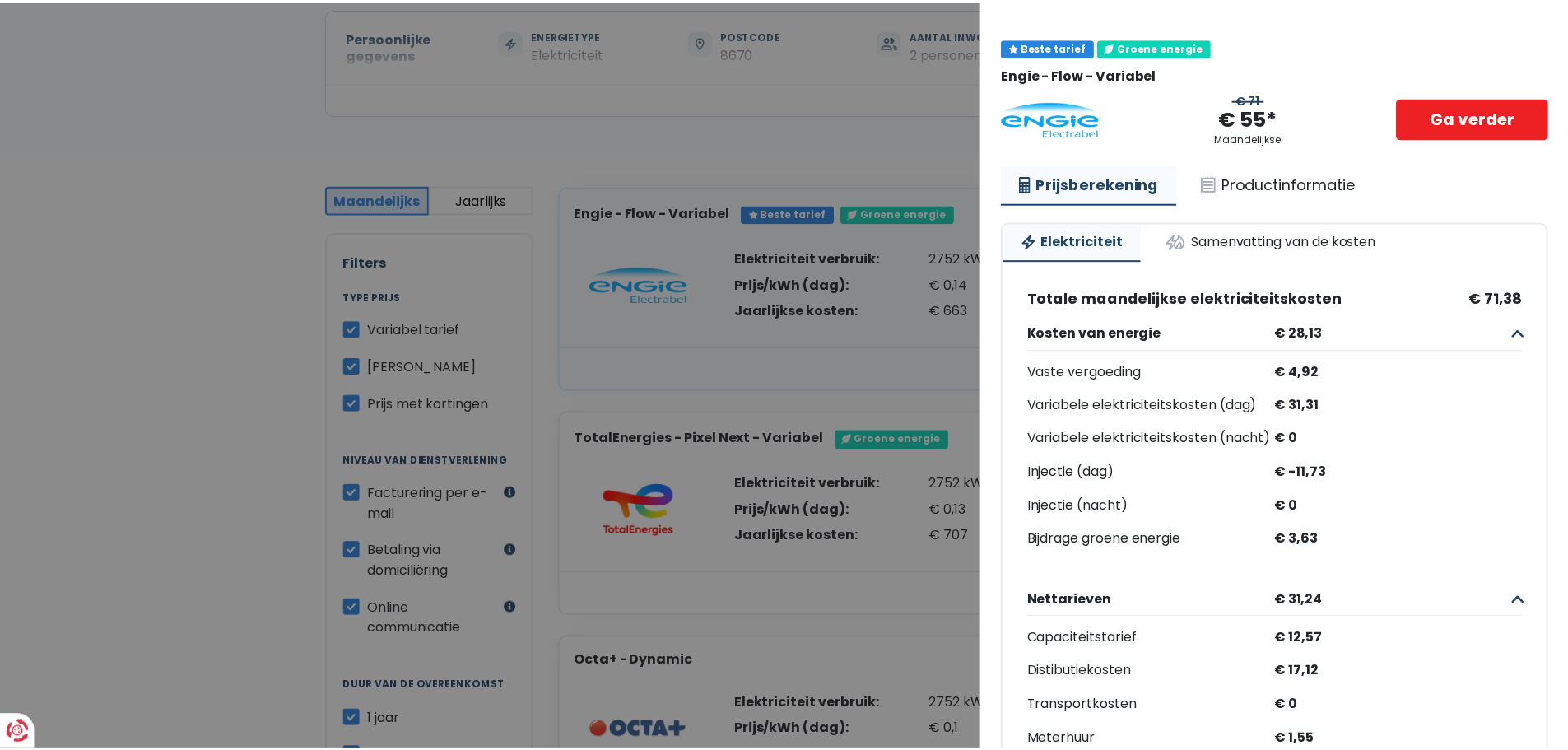
scroll to position [0, 0]
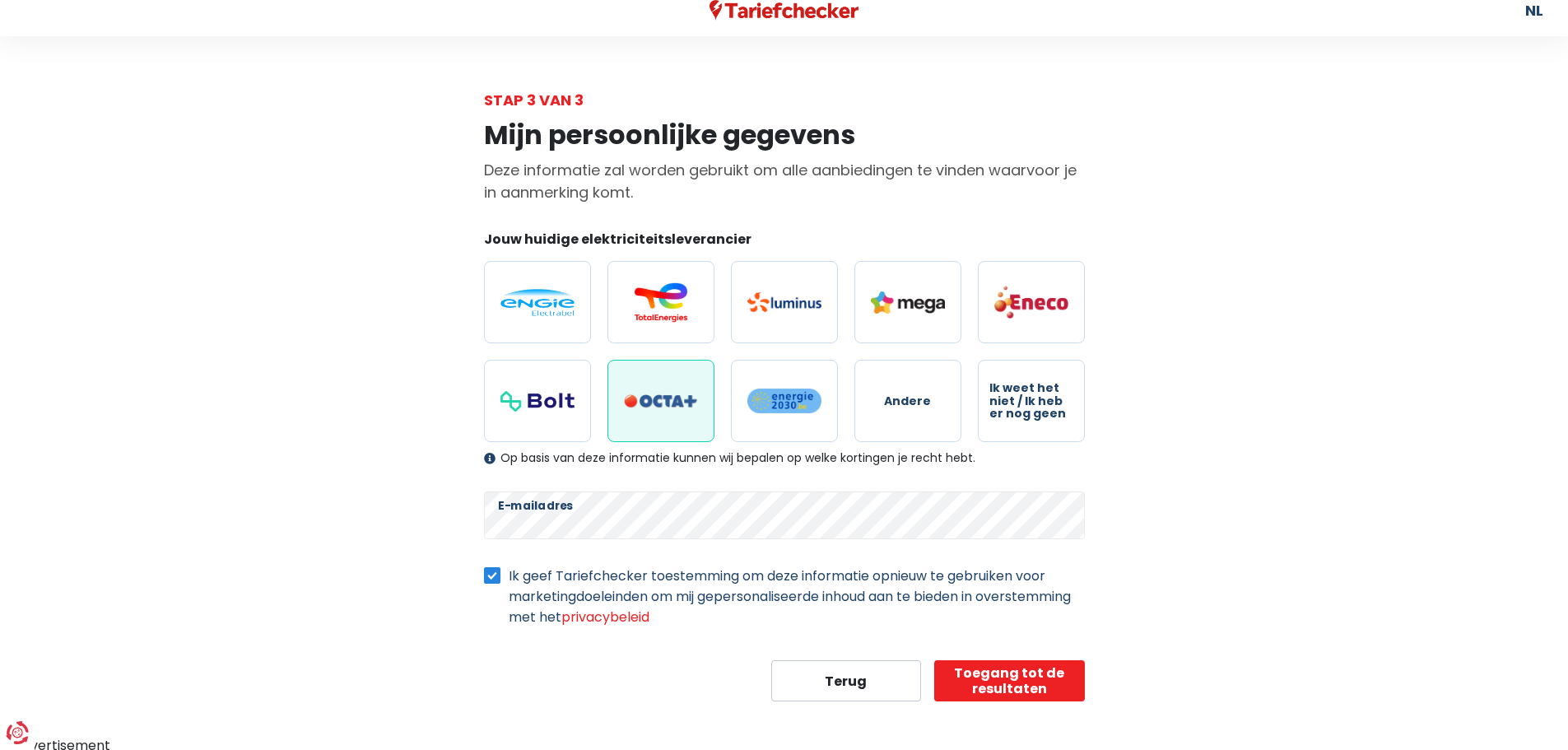
scroll to position [22, 0]
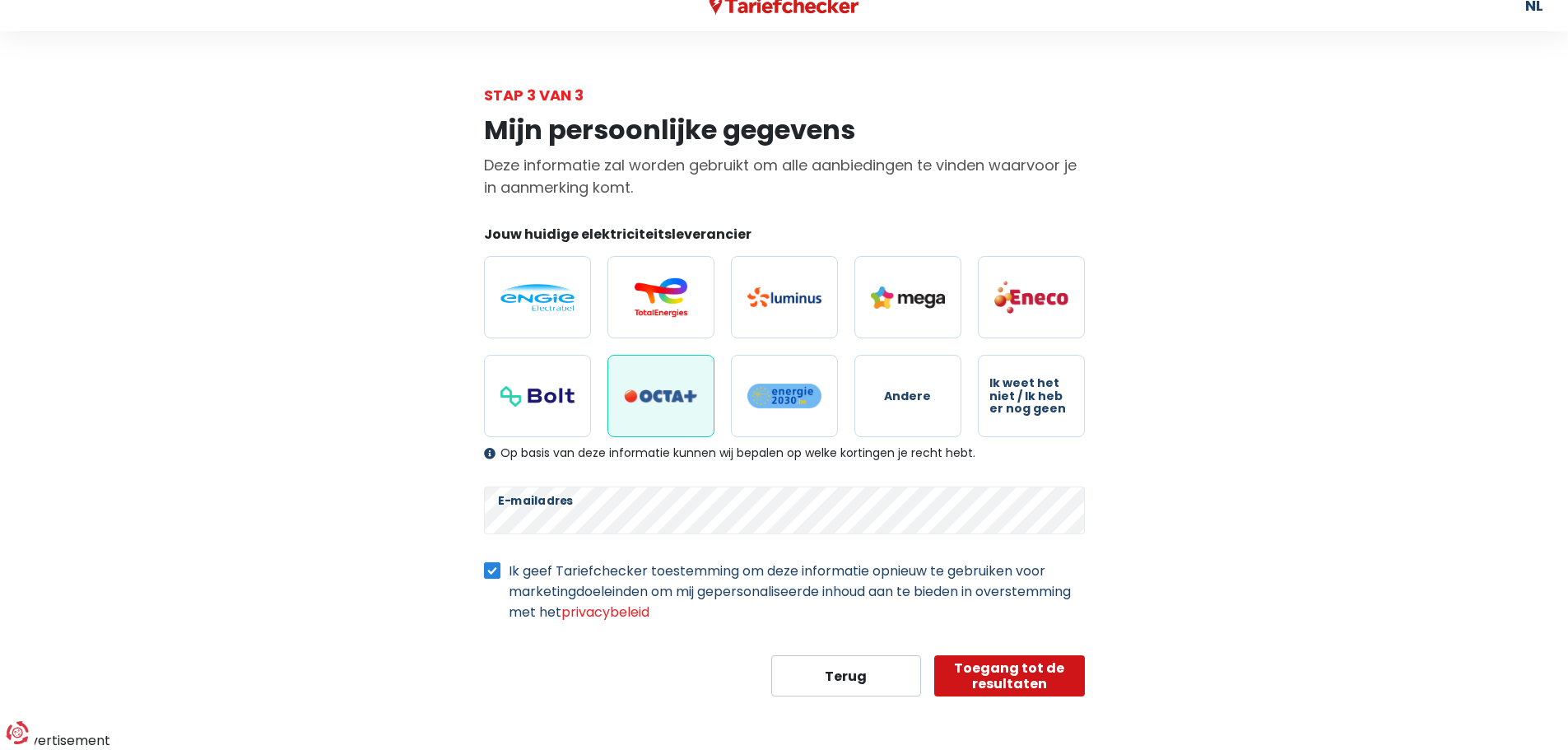
click at [1059, 674] on button "Toegang tot de resultaten" at bounding box center [1010, 675] width 151 height 41
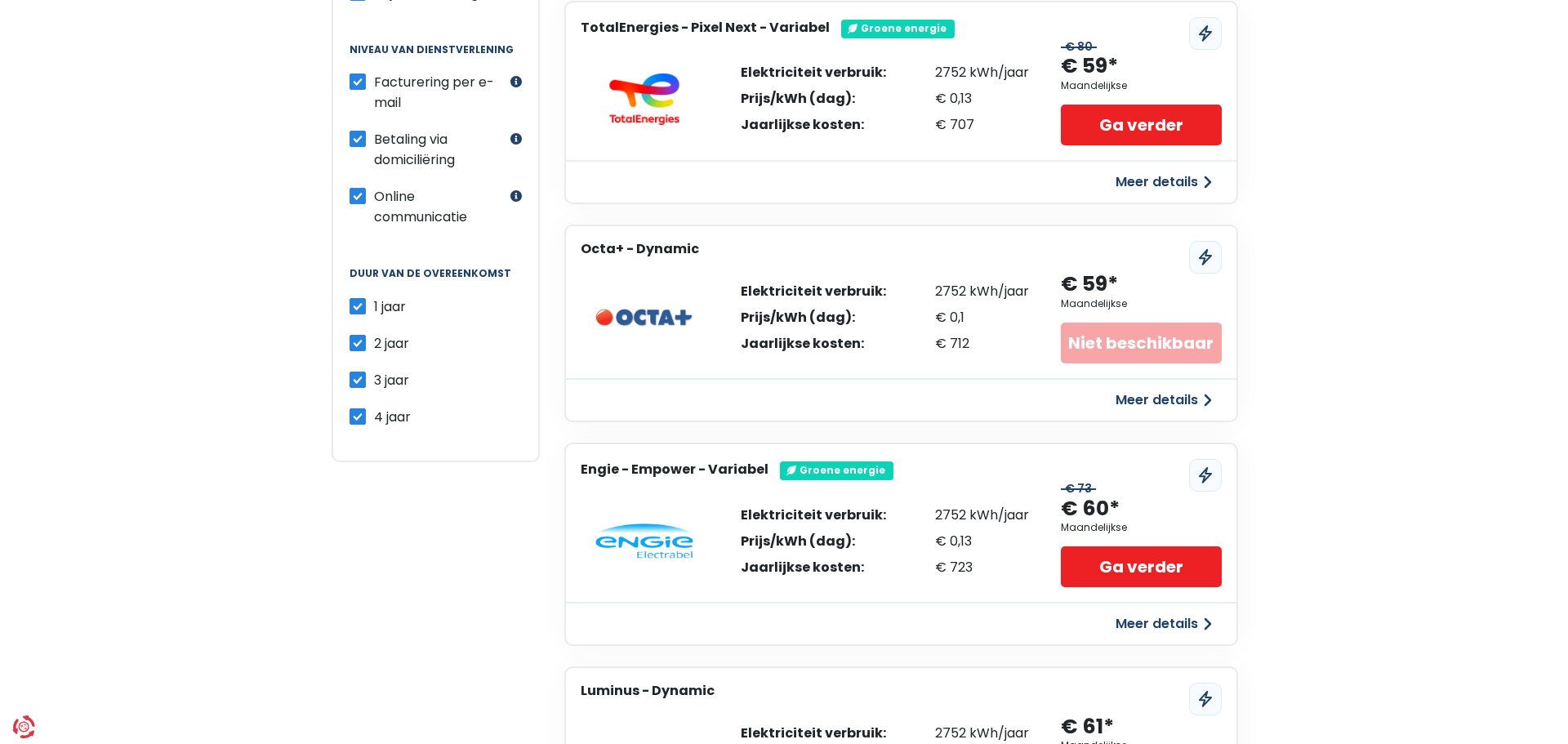
scroll to position [572, 0]
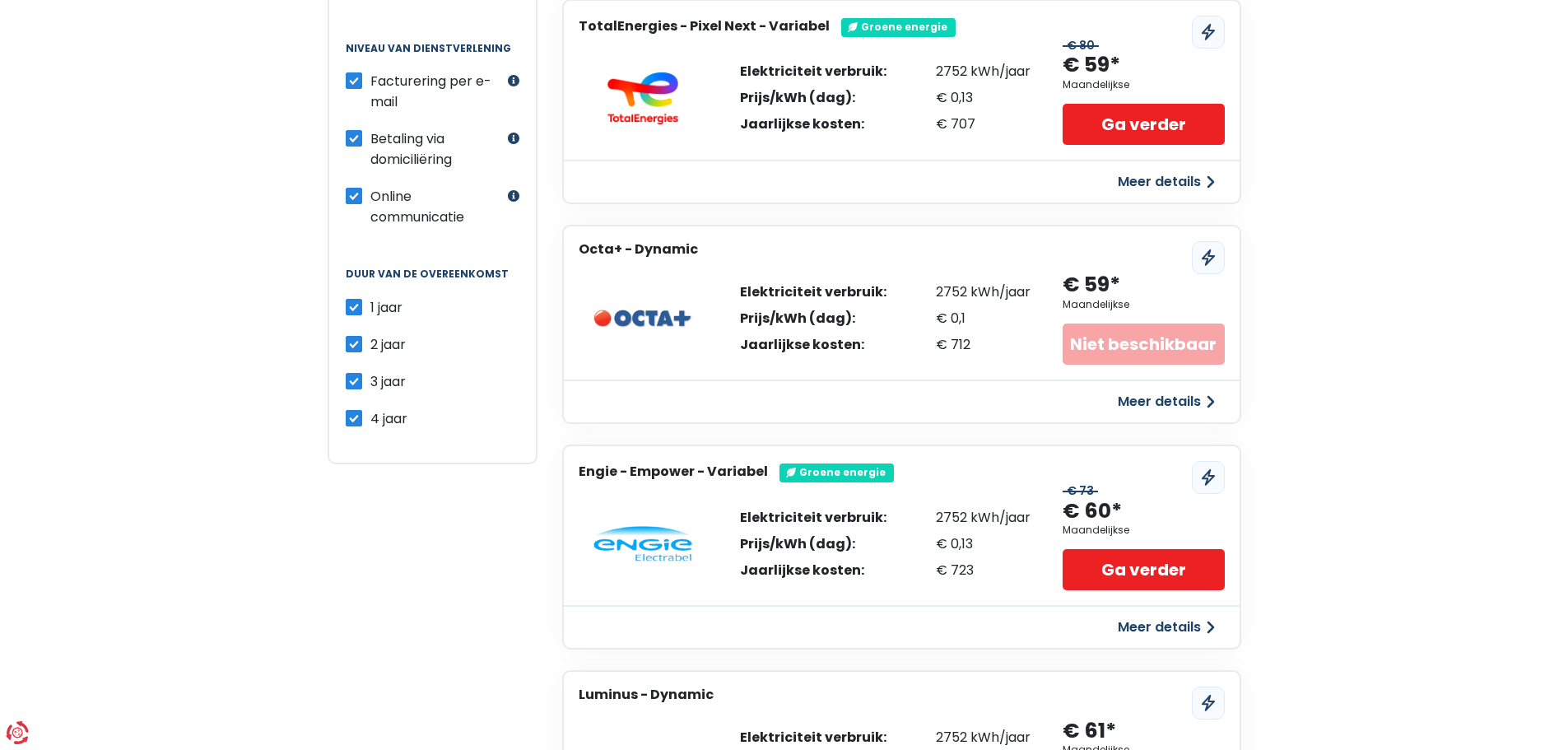
click at [1208, 404] on button "Meer details" at bounding box center [1166, 401] width 117 height 30
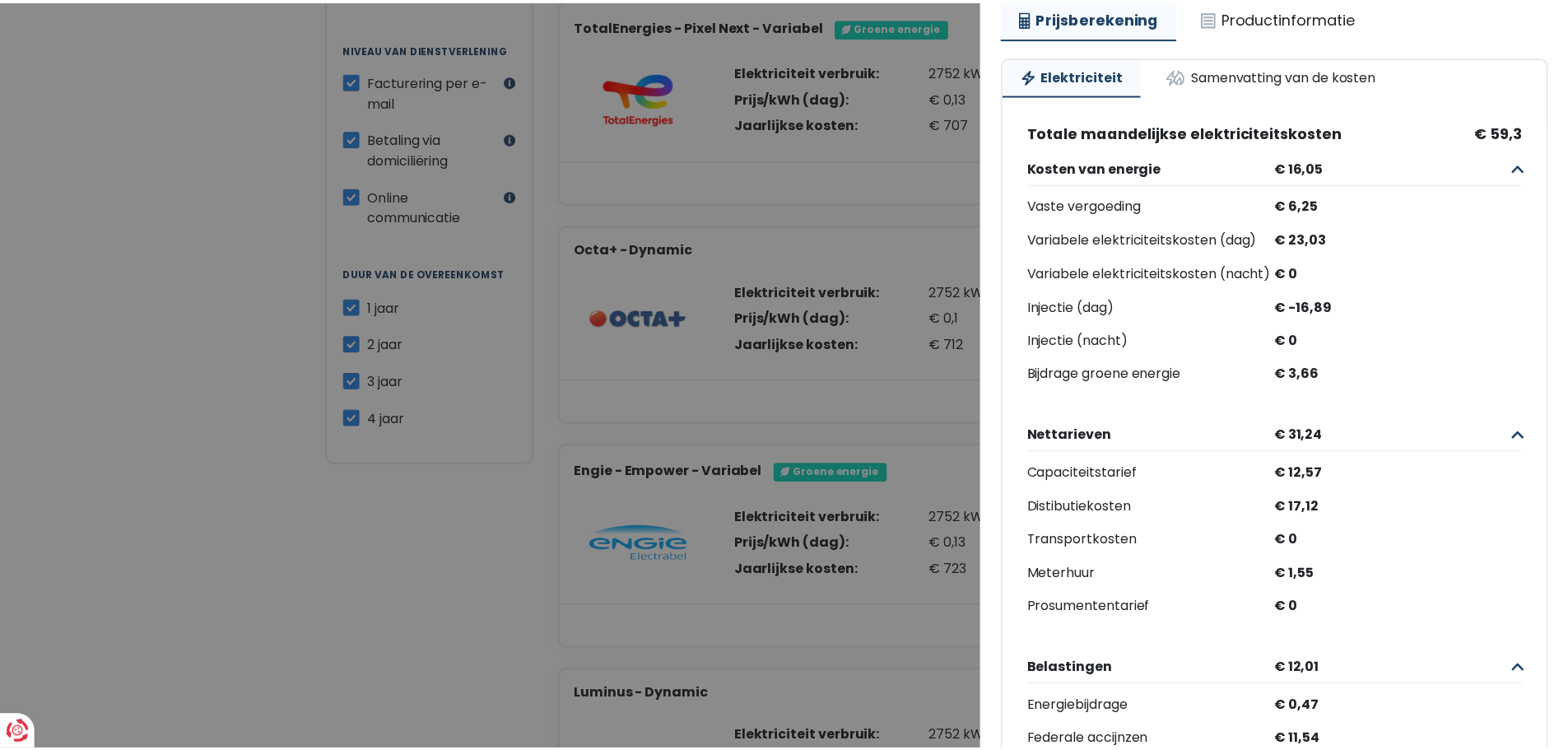
scroll to position [0, 0]
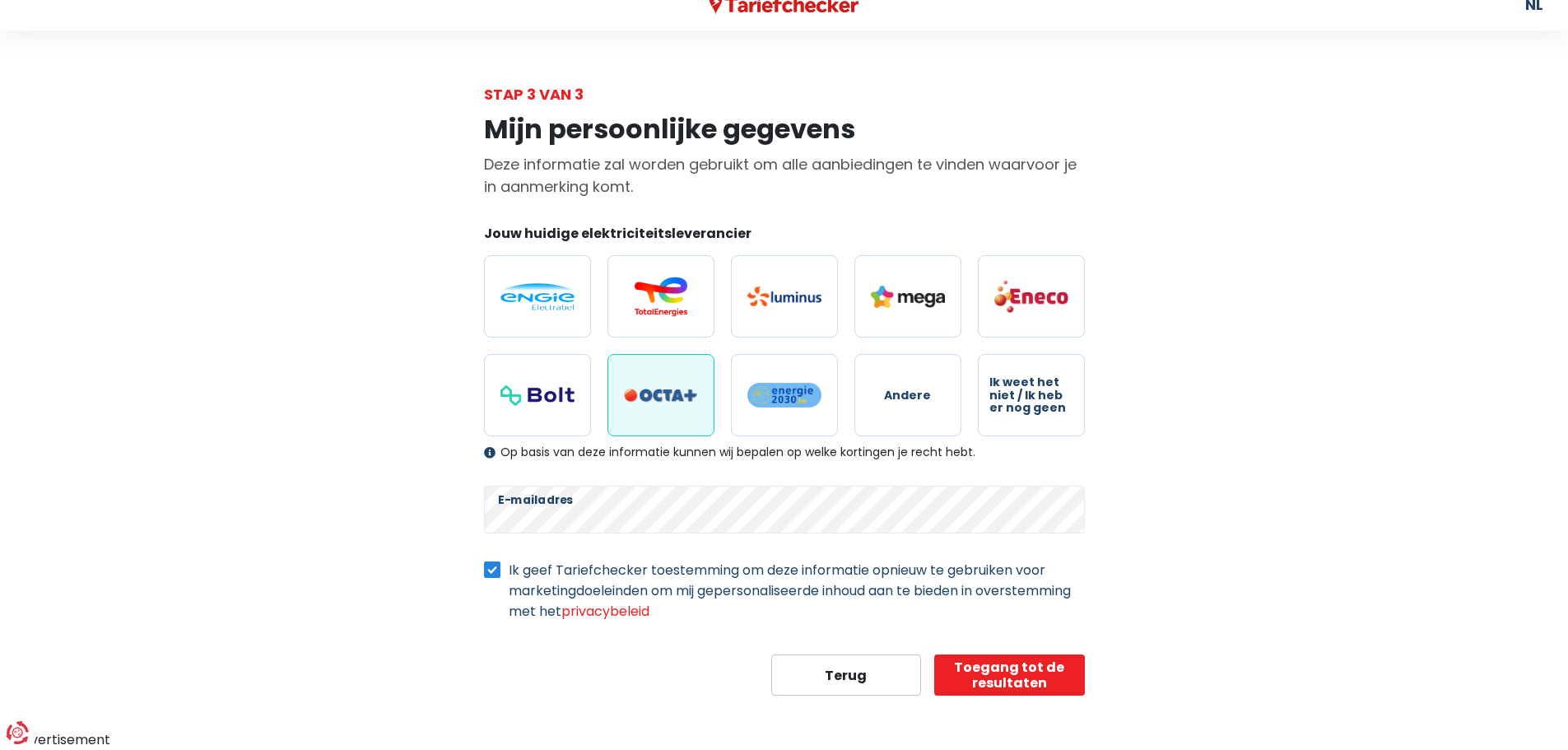
scroll to position [22, 0]
